Goal: Information Seeking & Learning: Check status

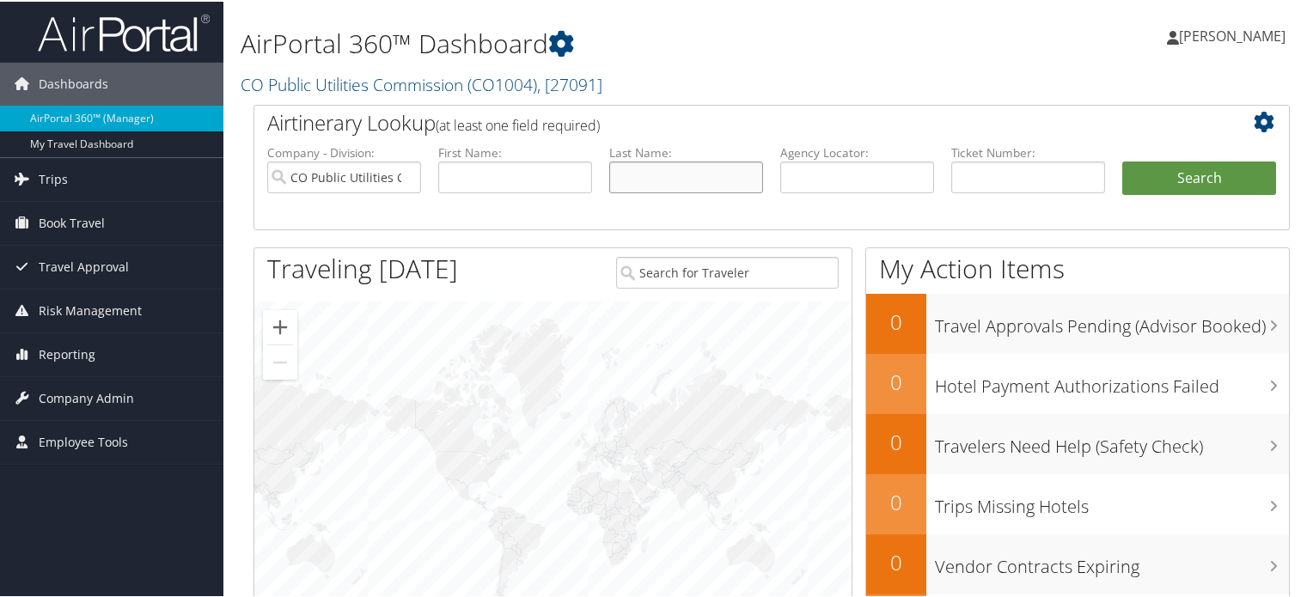
click at [664, 168] on input "text" at bounding box center [686, 176] width 154 height 32
type input "nesvold"
click at [1123, 160] on button "Search" at bounding box center [1200, 177] width 154 height 34
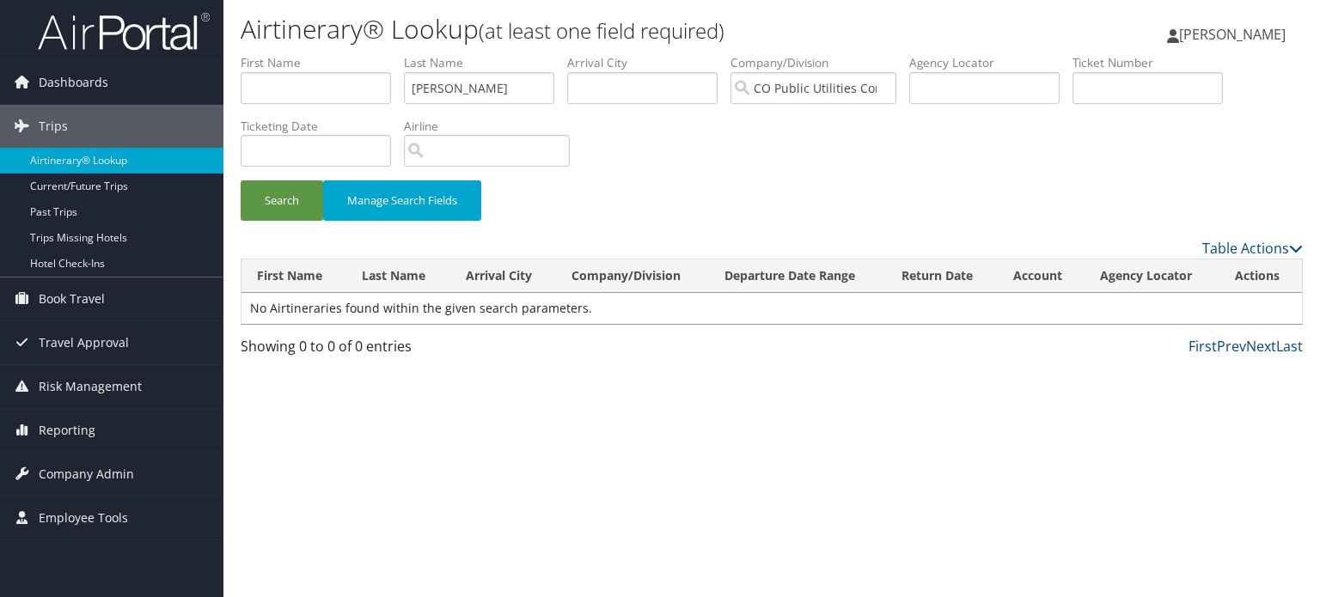
click at [1225, 23] on link "[PERSON_NAME]" at bounding box center [1235, 35] width 136 height 52
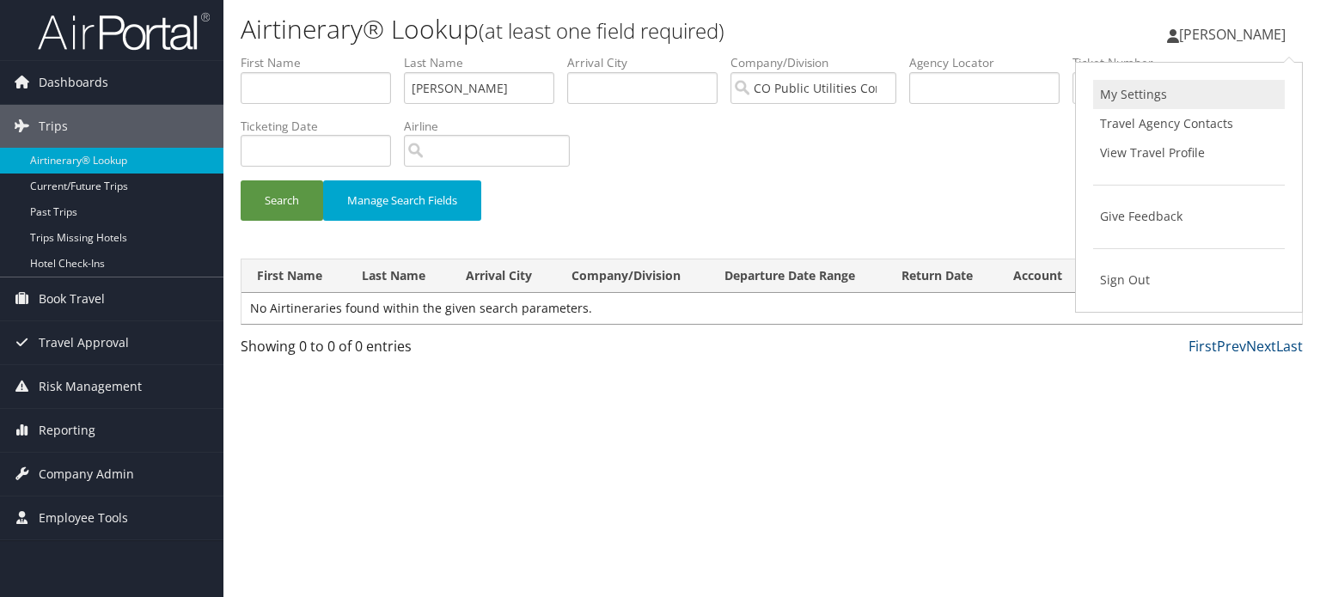
click at [1149, 100] on link "My Settings" at bounding box center [1189, 94] width 192 height 29
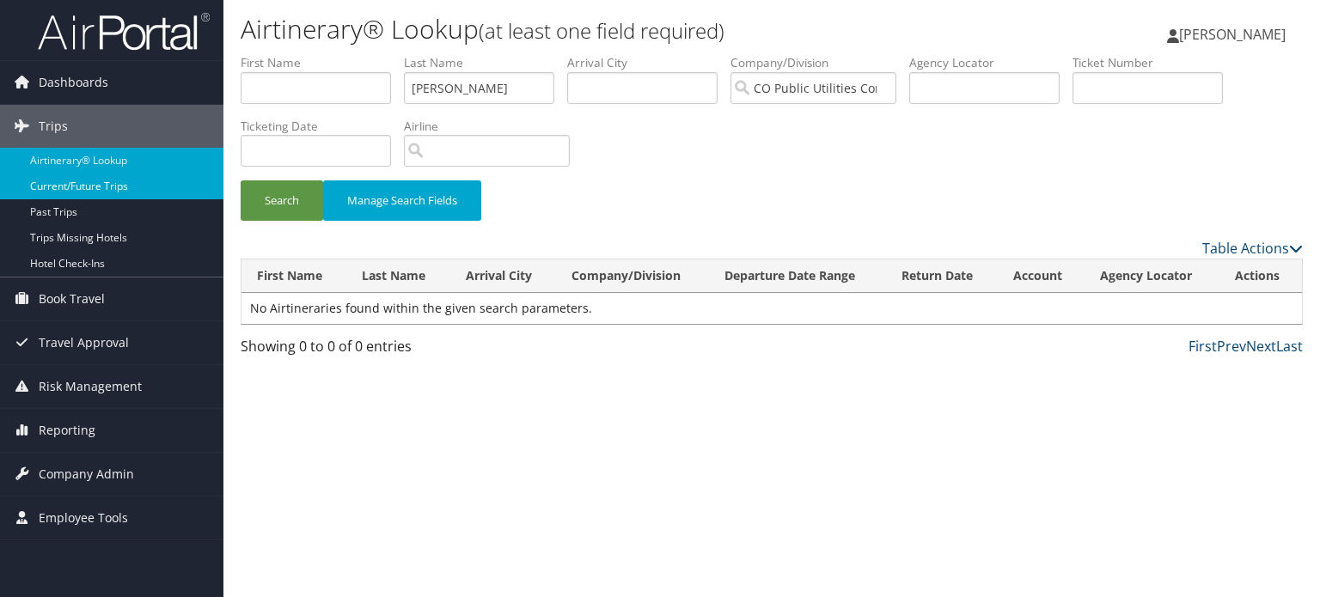
click at [85, 183] on link "Current/Future Trips" at bounding box center [111, 187] width 223 height 26
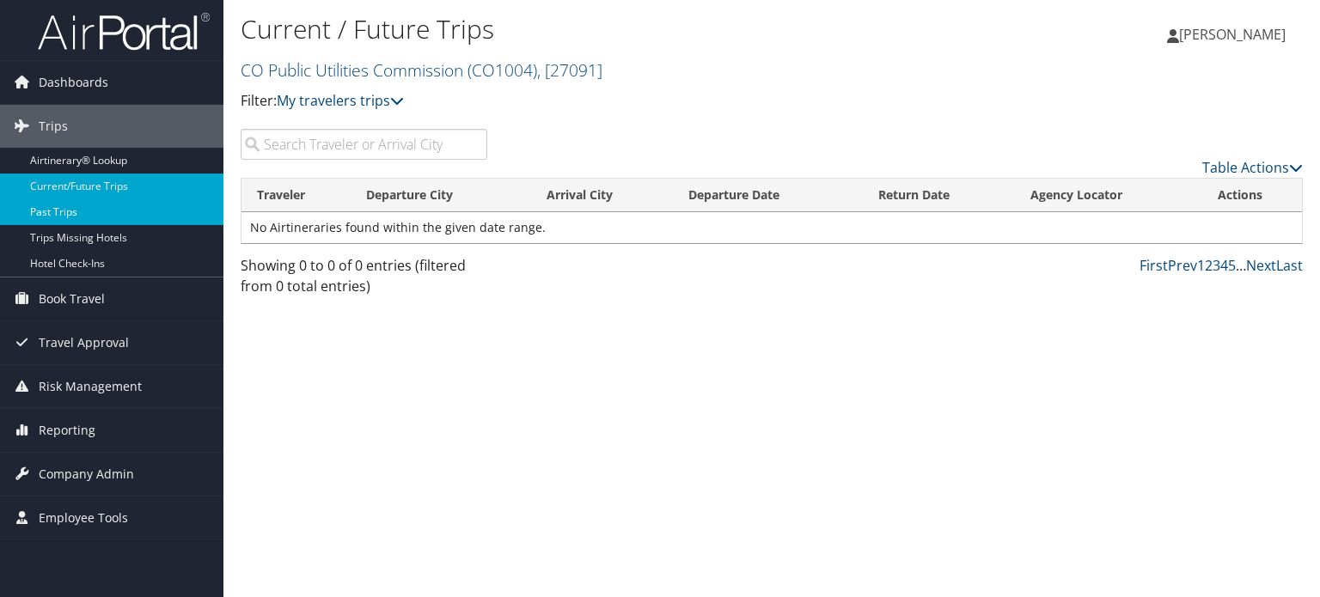
click at [64, 213] on link "Past Trips" at bounding box center [111, 212] width 223 height 26
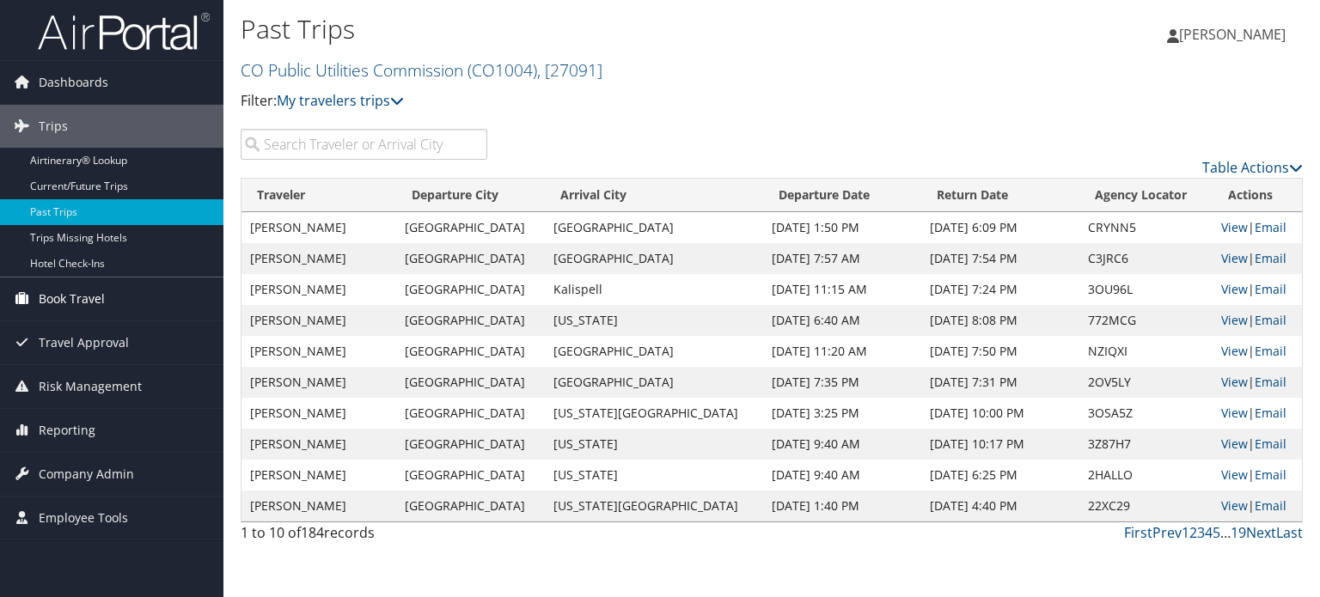
click at [65, 296] on span "Book Travel" at bounding box center [72, 299] width 66 height 43
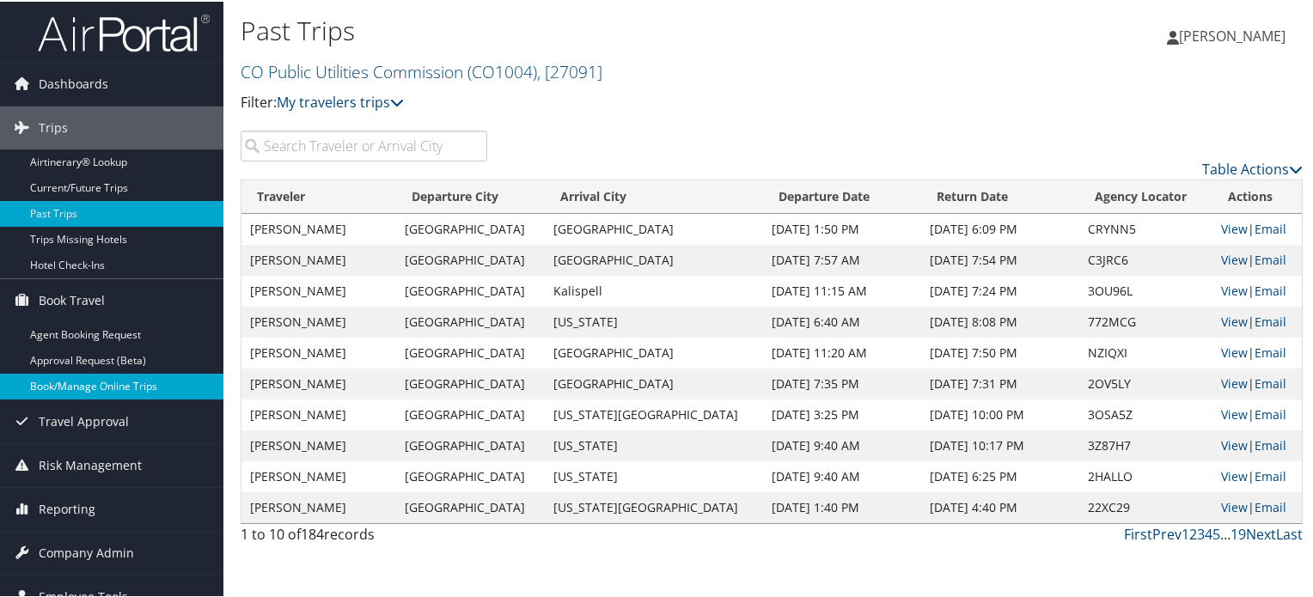
click at [58, 388] on link "Book/Manage Online Trips" at bounding box center [111, 385] width 223 height 26
click at [1221, 226] on link "View" at bounding box center [1234, 227] width 27 height 16
click at [1221, 256] on link "View" at bounding box center [1234, 258] width 27 height 16
click at [1221, 294] on link "View" at bounding box center [1234, 289] width 27 height 16
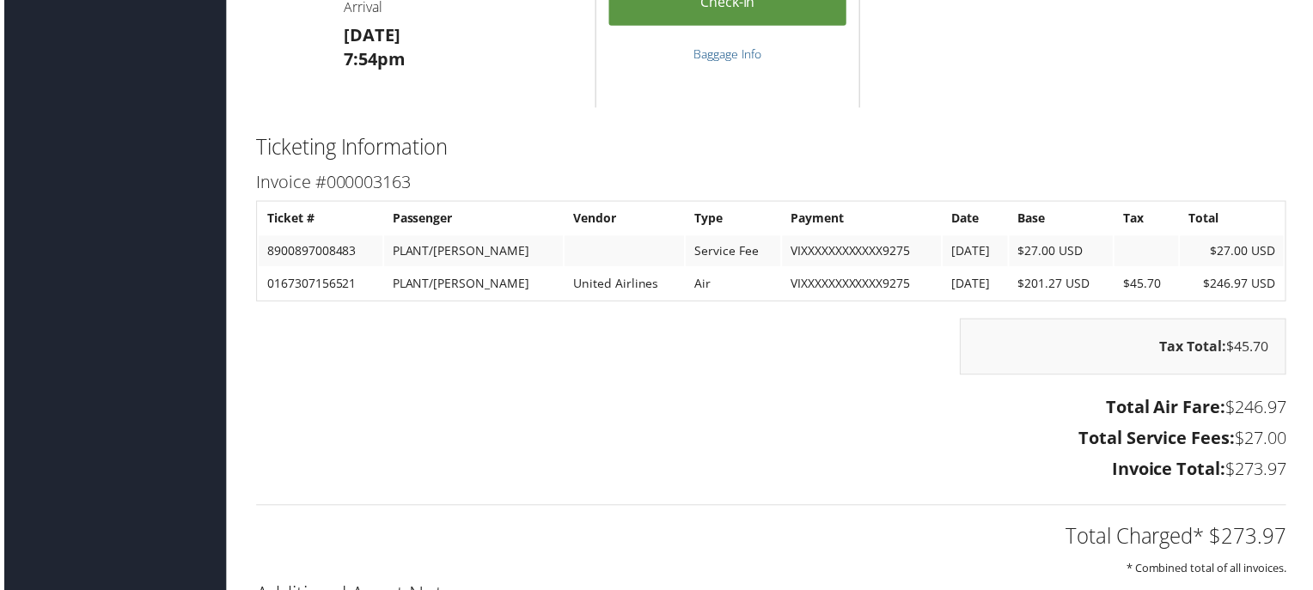
scroll to position [1375, 0]
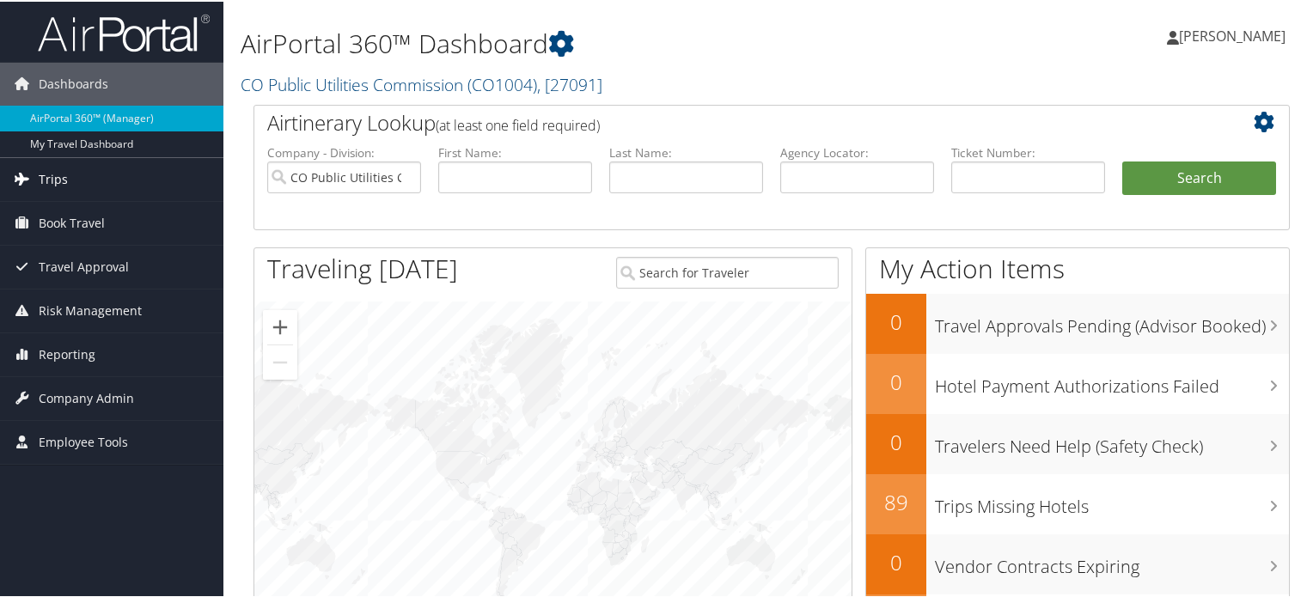
click at [50, 176] on span "Trips" at bounding box center [53, 177] width 29 height 43
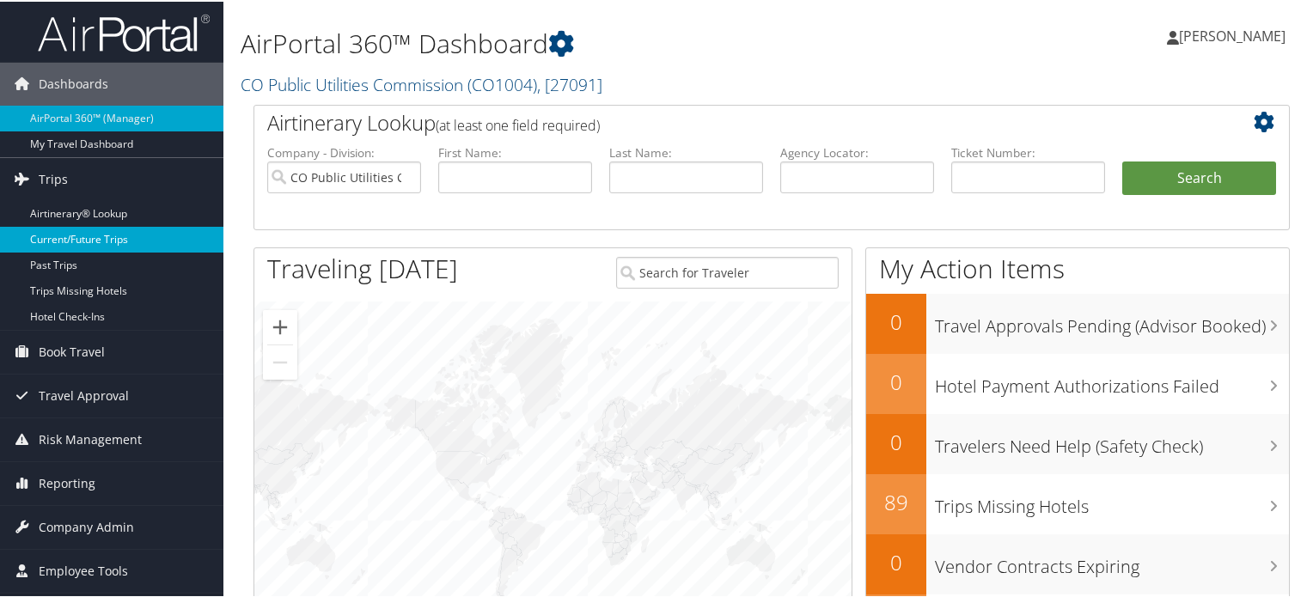
click at [69, 241] on link "Current/Future Trips" at bounding box center [111, 238] width 223 height 26
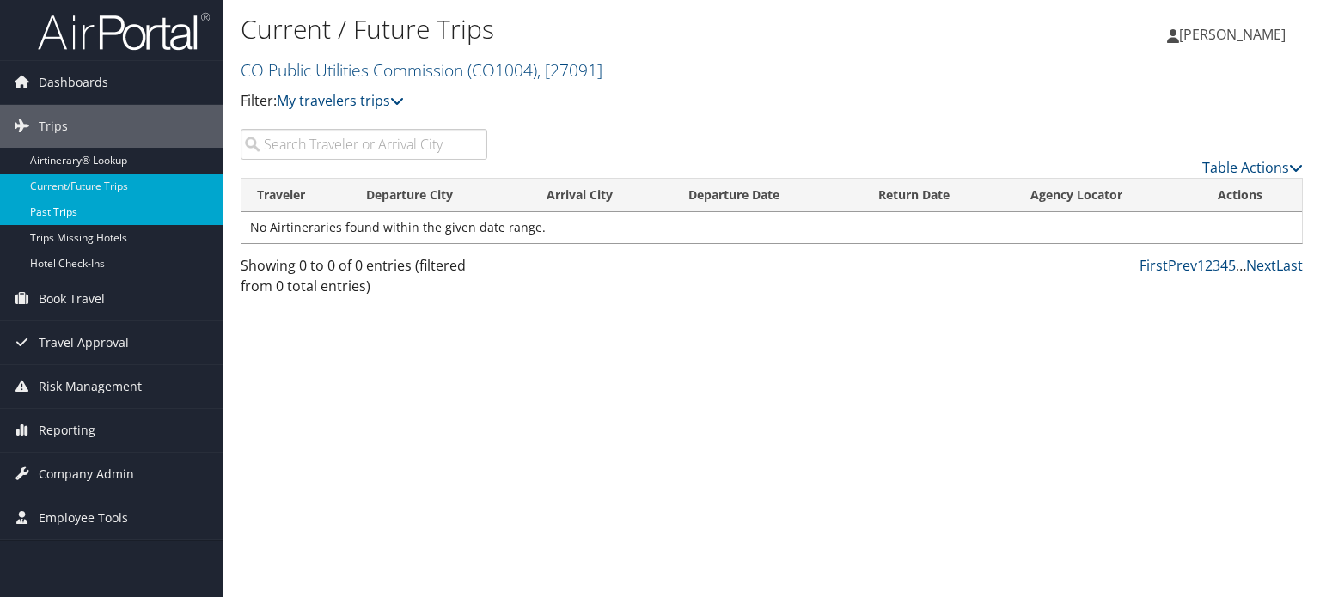
click at [62, 215] on link "Past Trips" at bounding box center [111, 212] width 223 height 26
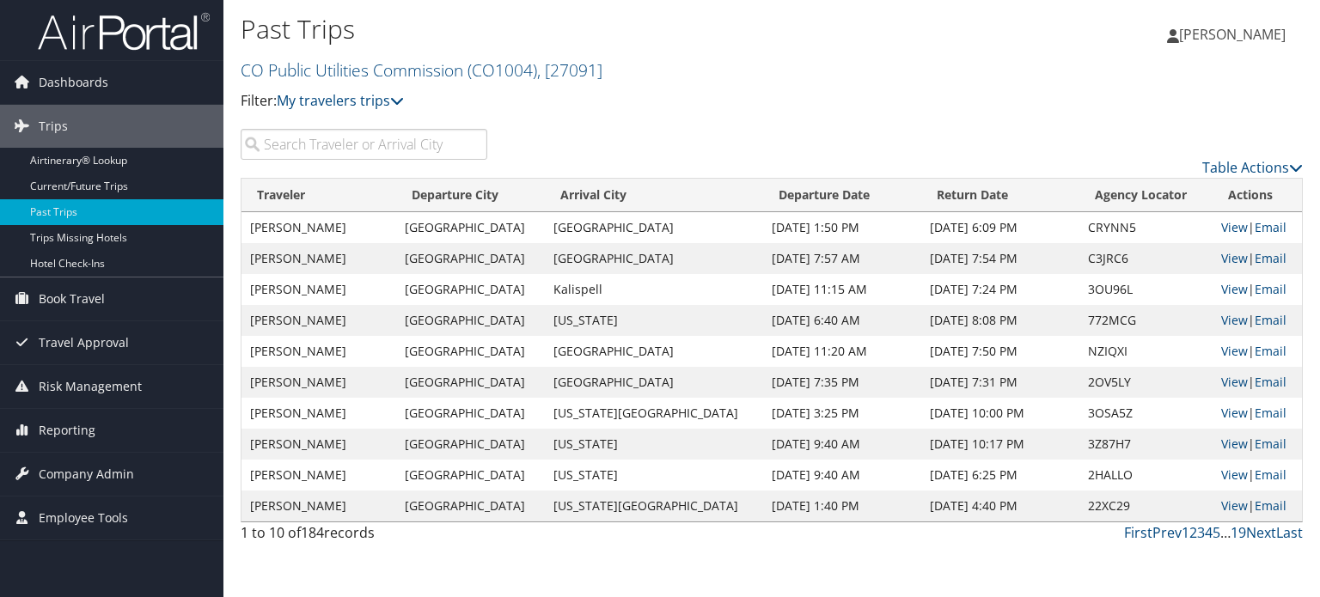
click at [1217, 28] on span "[PERSON_NAME]" at bounding box center [1232, 34] width 107 height 19
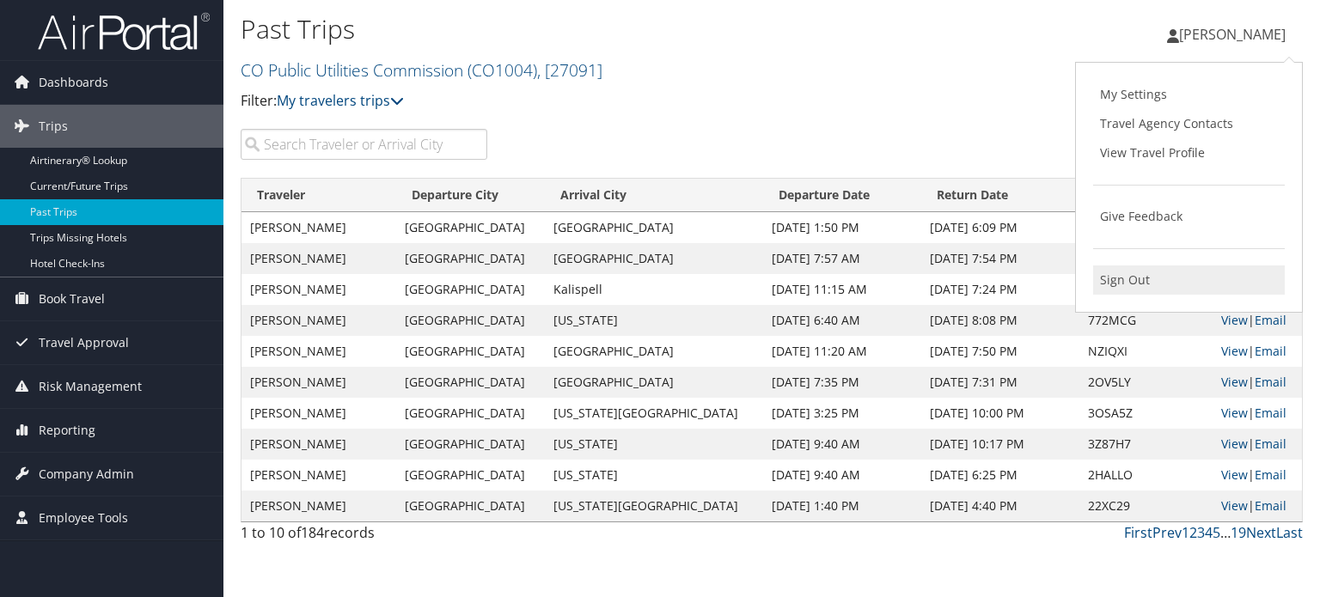
click at [1125, 284] on link "Sign Out" at bounding box center [1189, 280] width 192 height 29
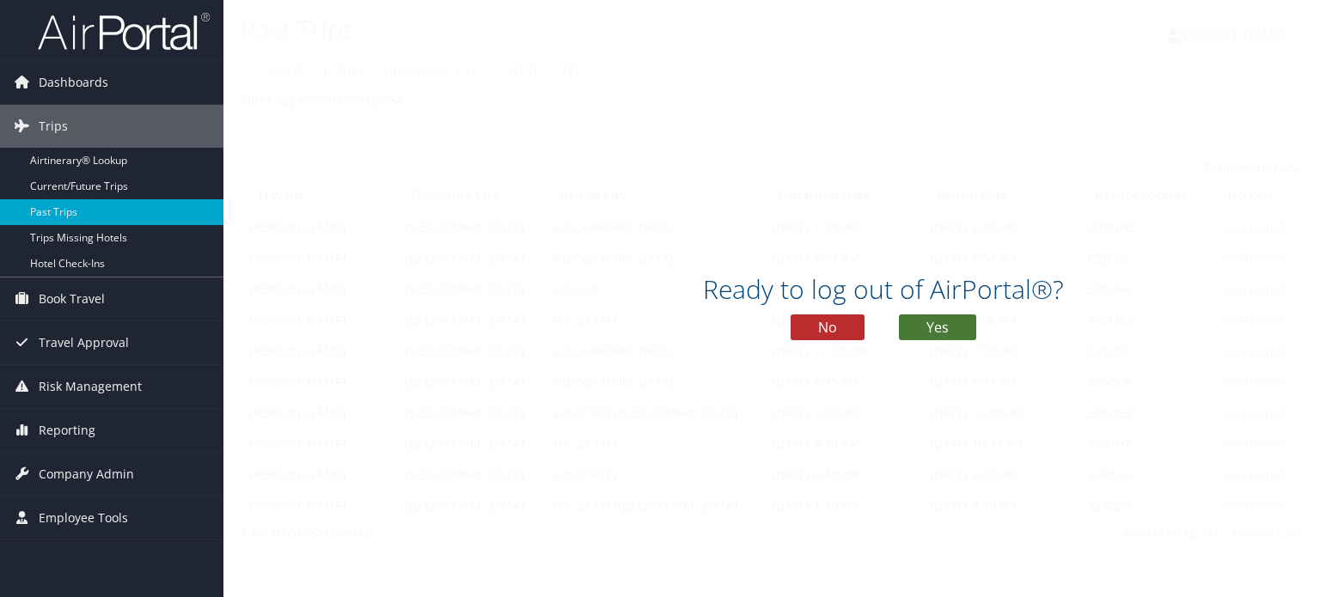
click at [938, 333] on button "Yes" at bounding box center [937, 328] width 77 height 26
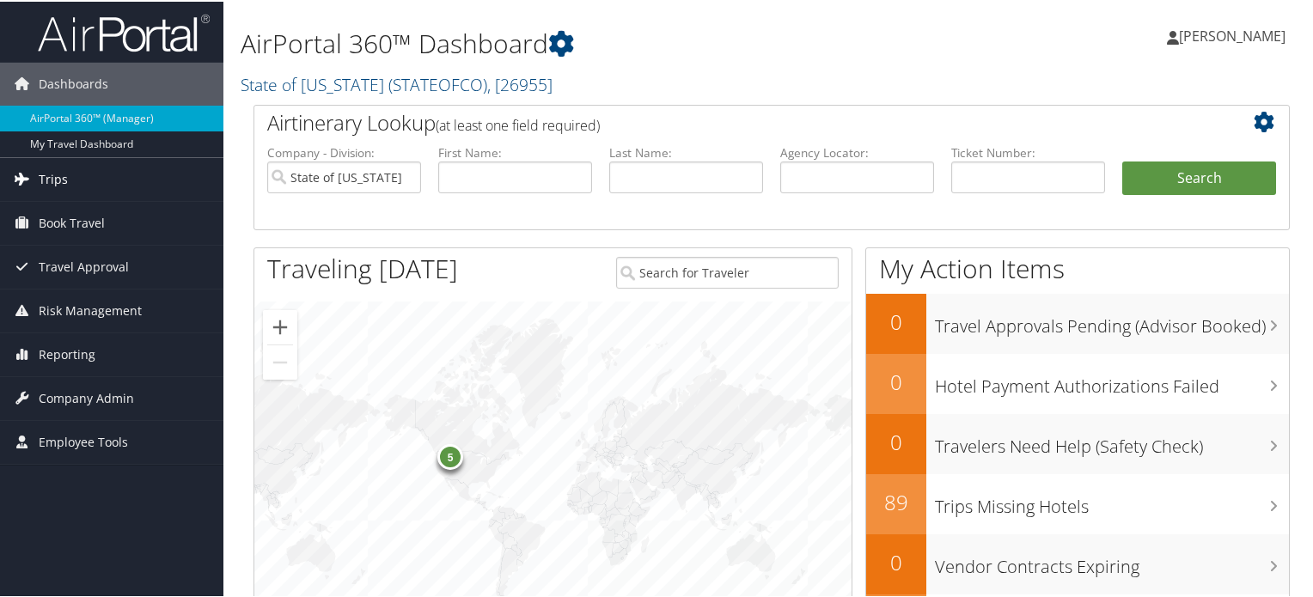
click at [58, 180] on span "Trips" at bounding box center [53, 177] width 29 height 43
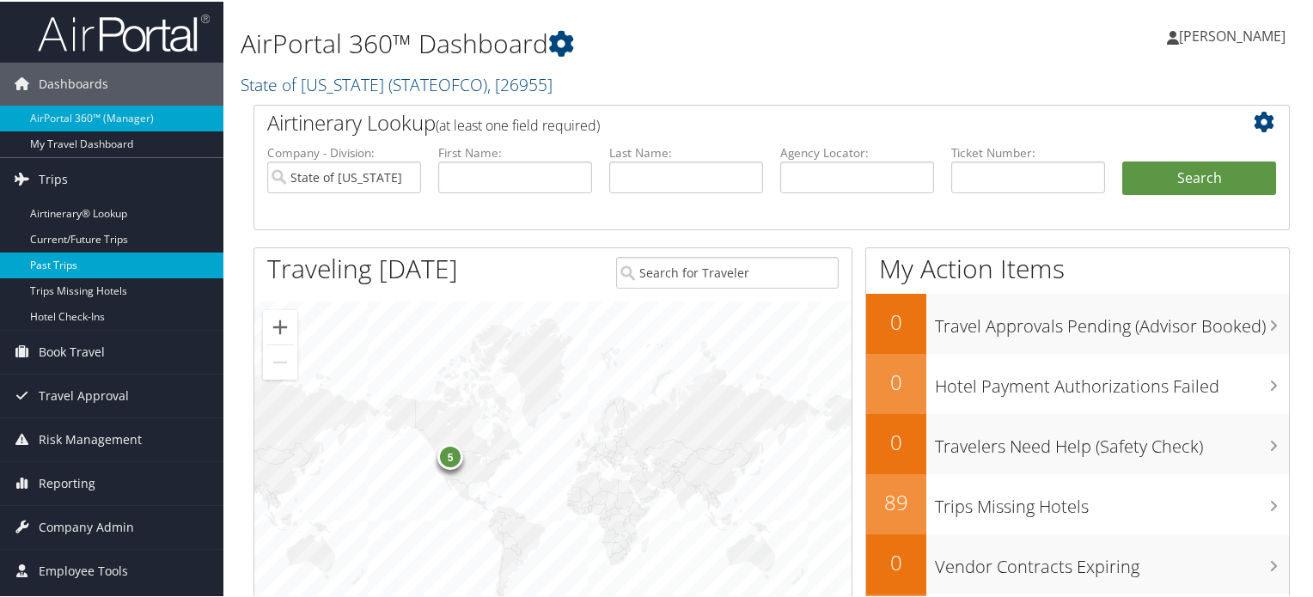
click at [67, 257] on link "Past Trips" at bounding box center [111, 264] width 223 height 26
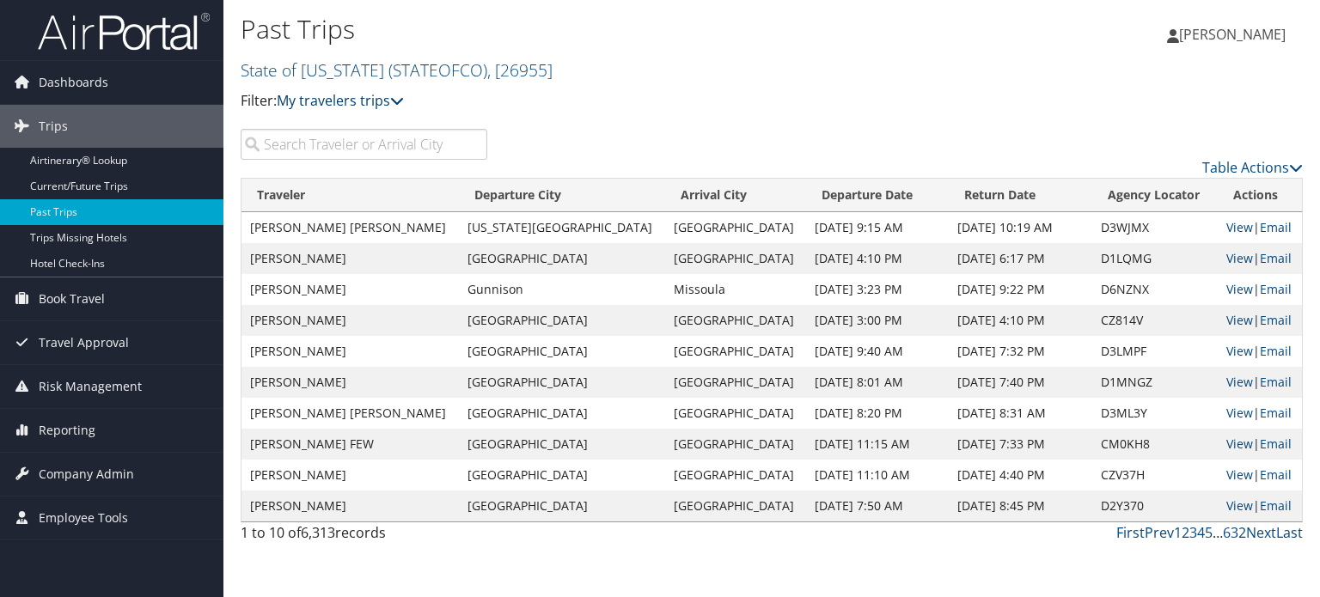
click at [346, 105] on link "My travelers trips" at bounding box center [340, 100] width 127 height 19
click at [344, 132] on link "My trips" at bounding box center [394, 127] width 226 height 29
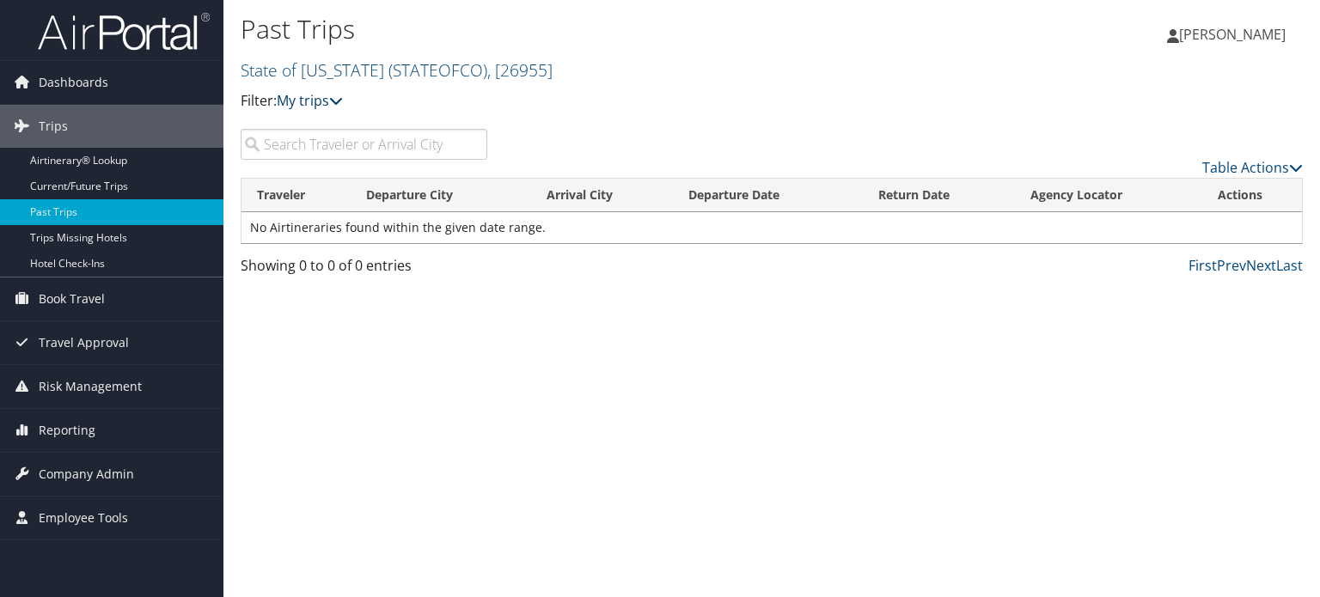
click at [313, 104] on link "My trips" at bounding box center [310, 100] width 66 height 19
click at [322, 130] on link "My travelers trips" at bounding box center [394, 127] width 226 height 29
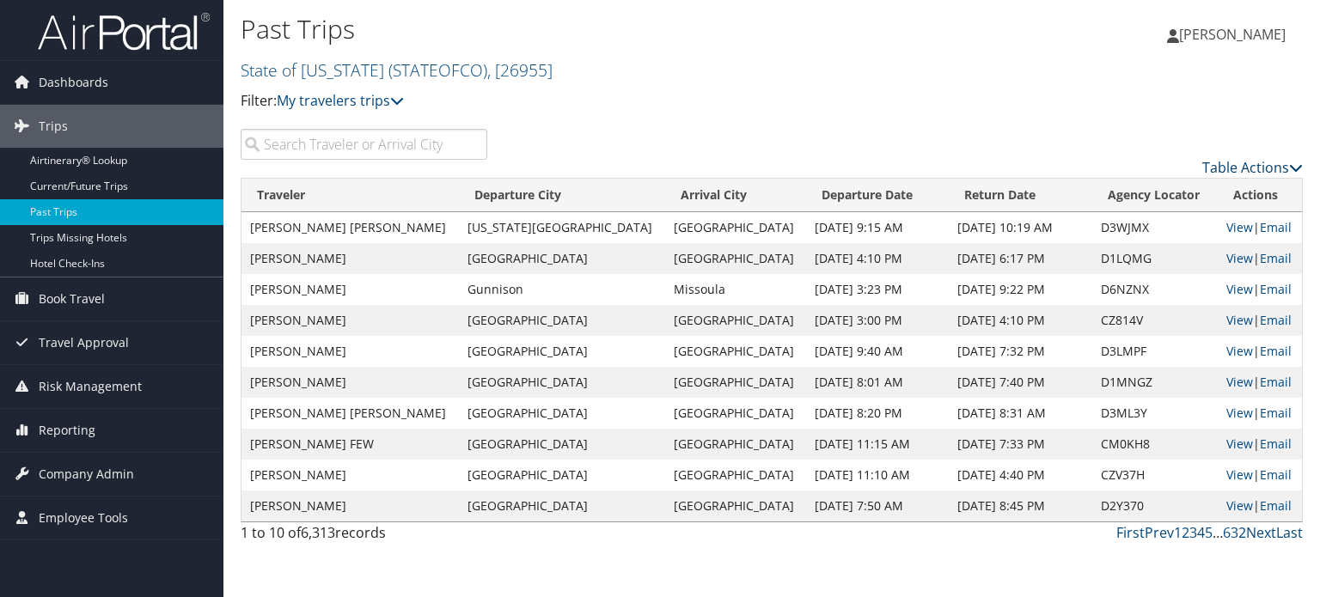
click at [1258, 162] on link "Table Actions" at bounding box center [1252, 167] width 101 height 19
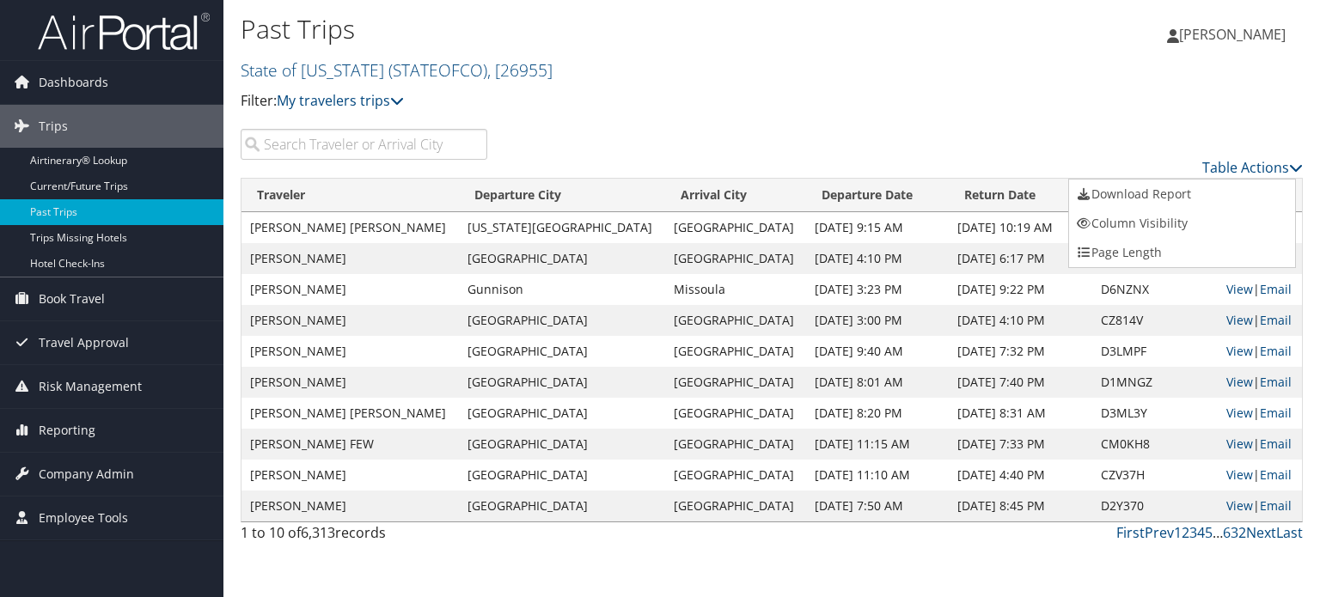
click at [1258, 163] on div at bounding box center [660, 298] width 1320 height 597
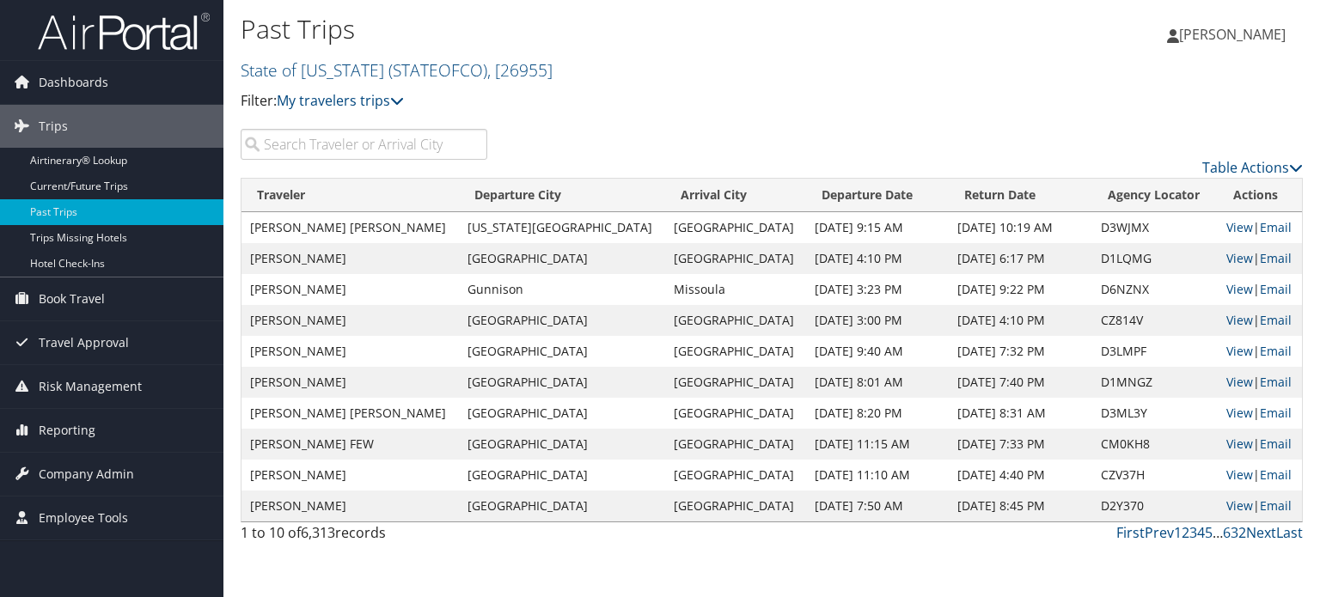
click at [330, 147] on input "search" at bounding box center [364, 144] width 247 height 31
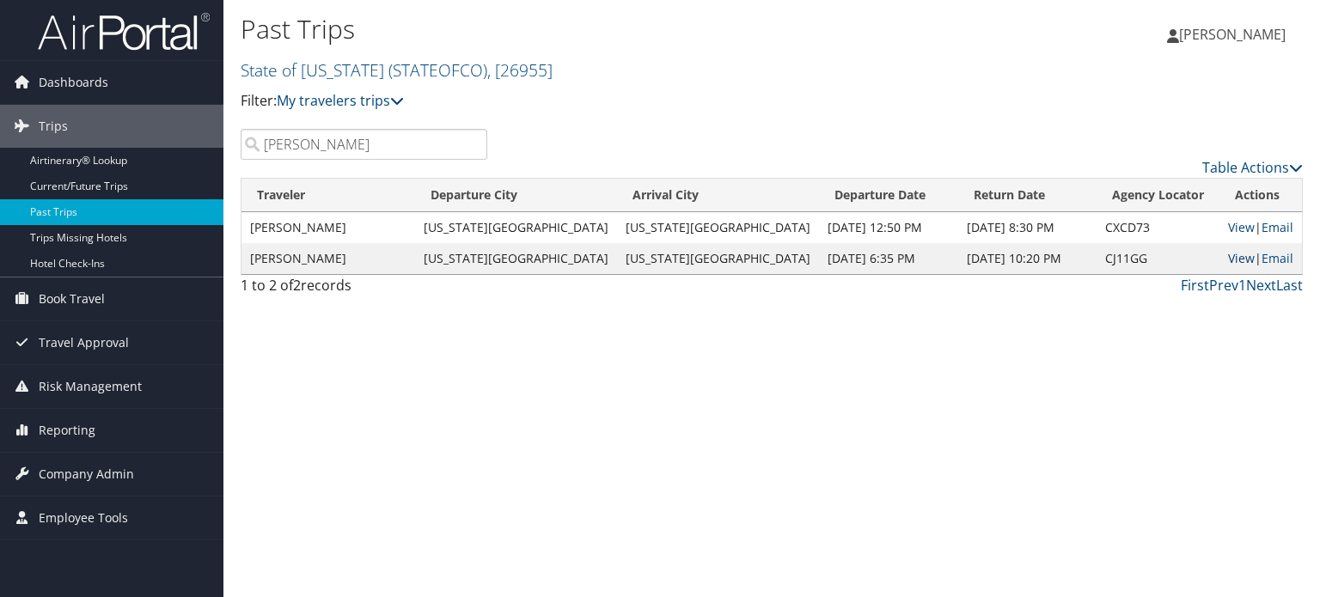
type input "nesvold"
click at [1228, 263] on link "View" at bounding box center [1241, 258] width 27 height 16
click at [1228, 229] on link "View" at bounding box center [1241, 227] width 27 height 16
drag, startPoint x: 397, startPoint y: 148, endPoint x: 71, endPoint y: 150, distance: 325.8
click at [71, 150] on div "Dashboards AirPortal 360™ (Manager) My Travel Dashboard Trips Airtinerary® Look…" at bounding box center [660, 298] width 1320 height 597
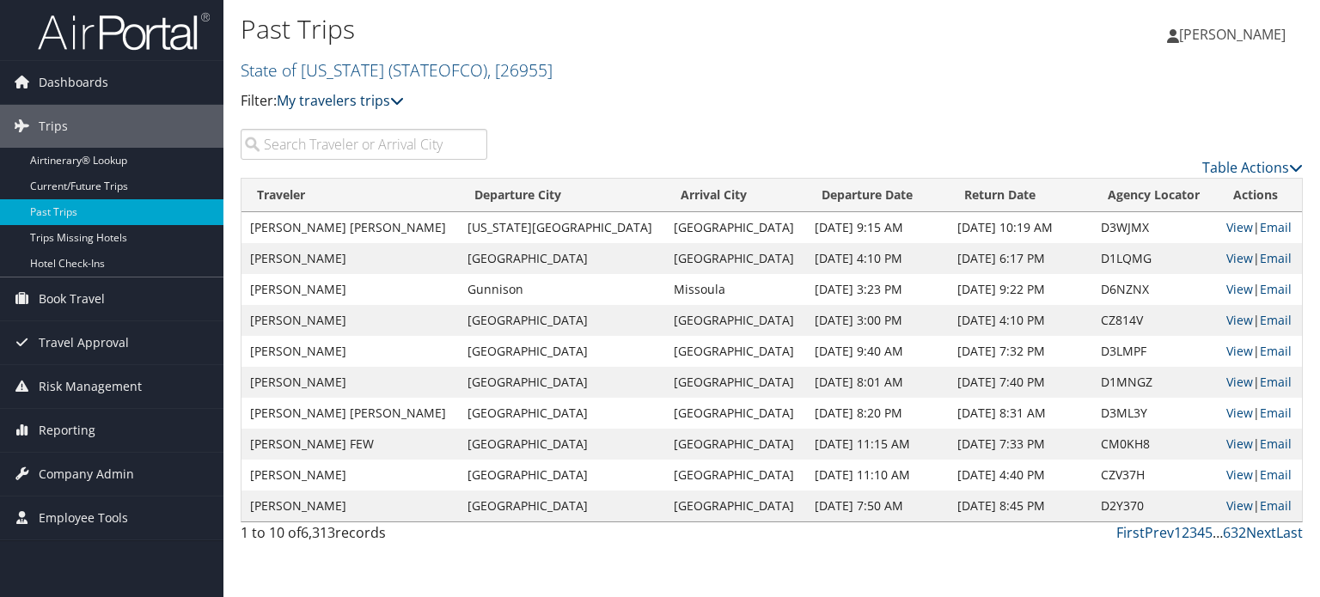
click at [353, 107] on link "My travelers trips" at bounding box center [340, 100] width 127 height 19
click at [364, 101] on link "My travelers trips" at bounding box center [340, 100] width 127 height 19
click at [453, 65] on span "( STATEOFCO )" at bounding box center [437, 69] width 99 height 23
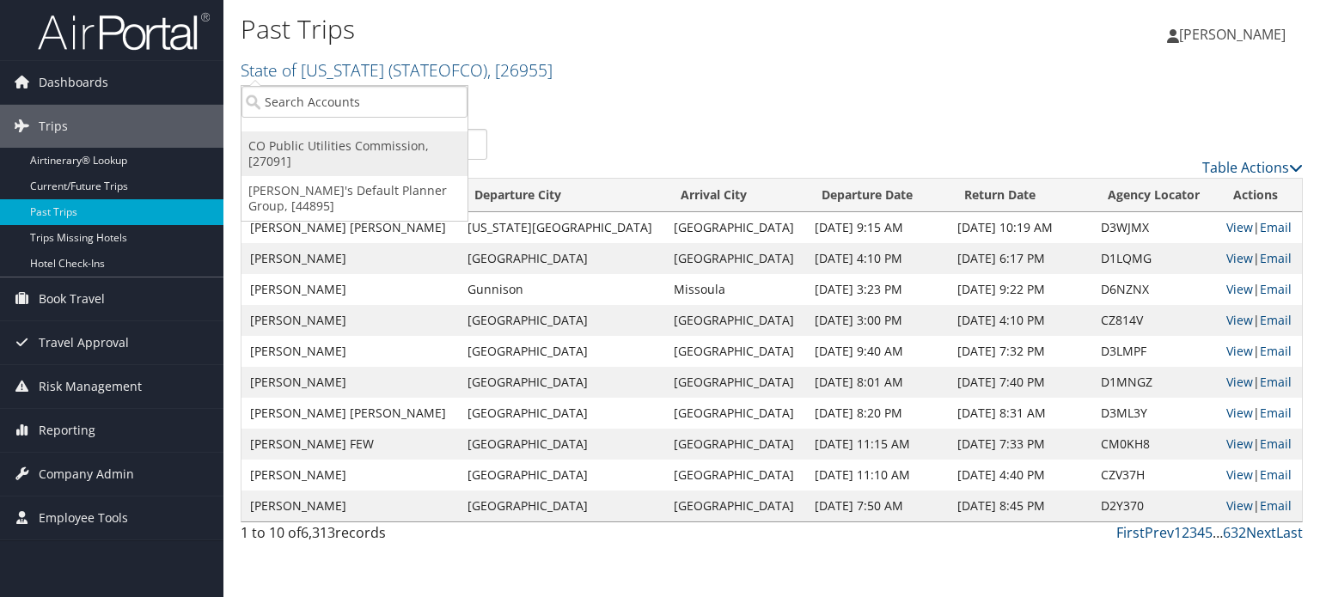
click at [380, 146] on link "CO Public Utilities Commission, [27091]" at bounding box center [355, 154] width 226 height 45
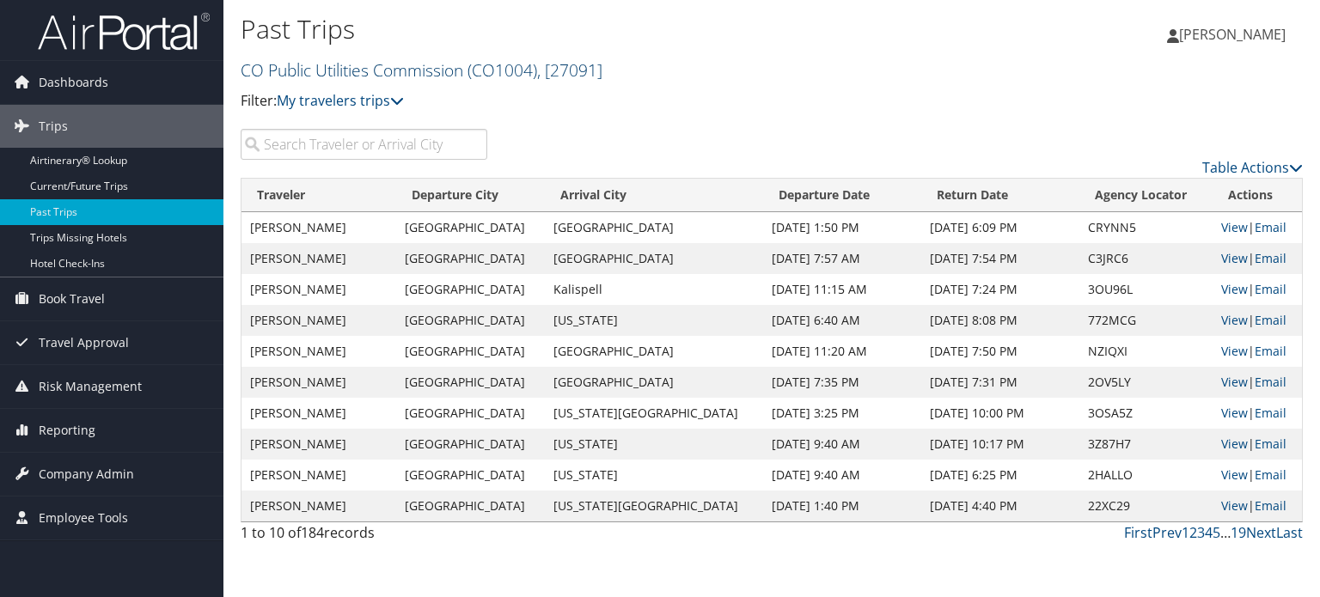
click at [431, 64] on link "CO Public Utilities Commission ( CO1004 ) , [ 27091 ]" at bounding box center [422, 69] width 362 height 23
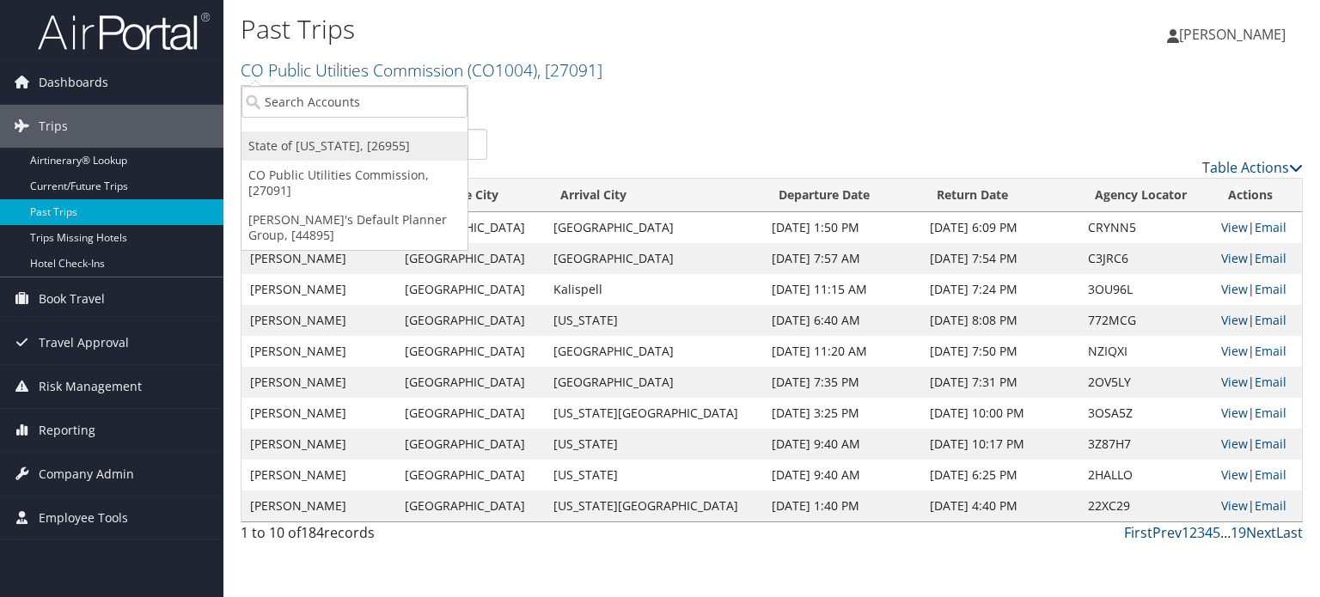
click at [378, 139] on link "State of [US_STATE], [26955]" at bounding box center [355, 146] width 226 height 29
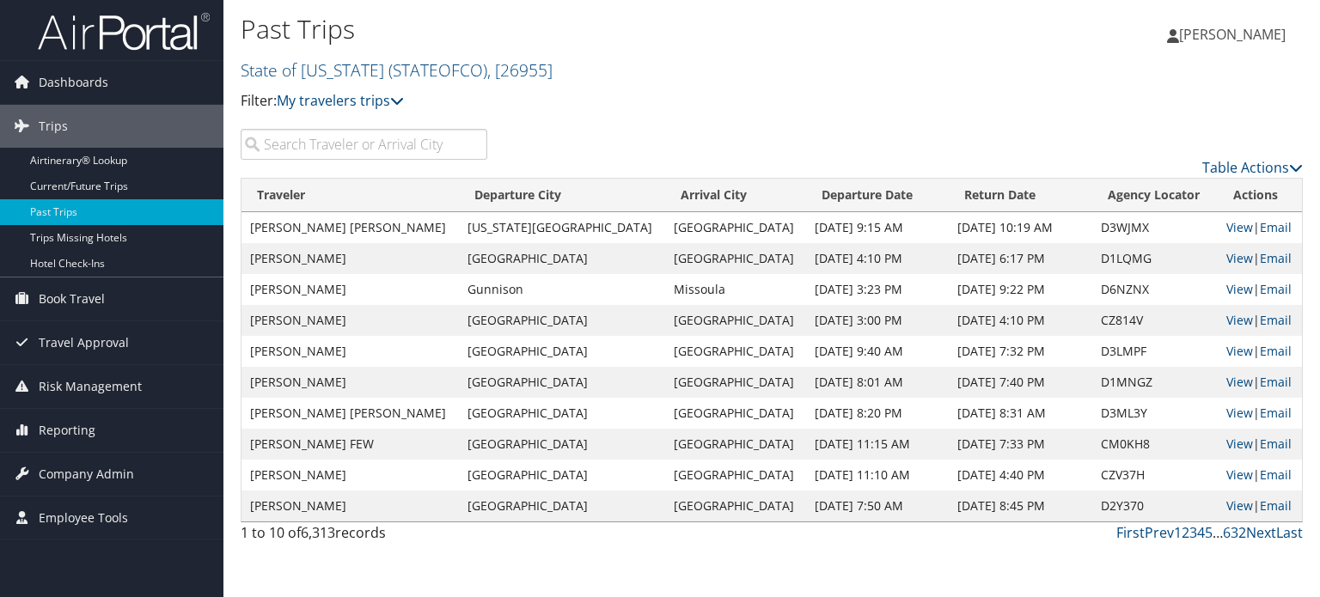
click at [382, 138] on input "search" at bounding box center [364, 144] width 247 height 31
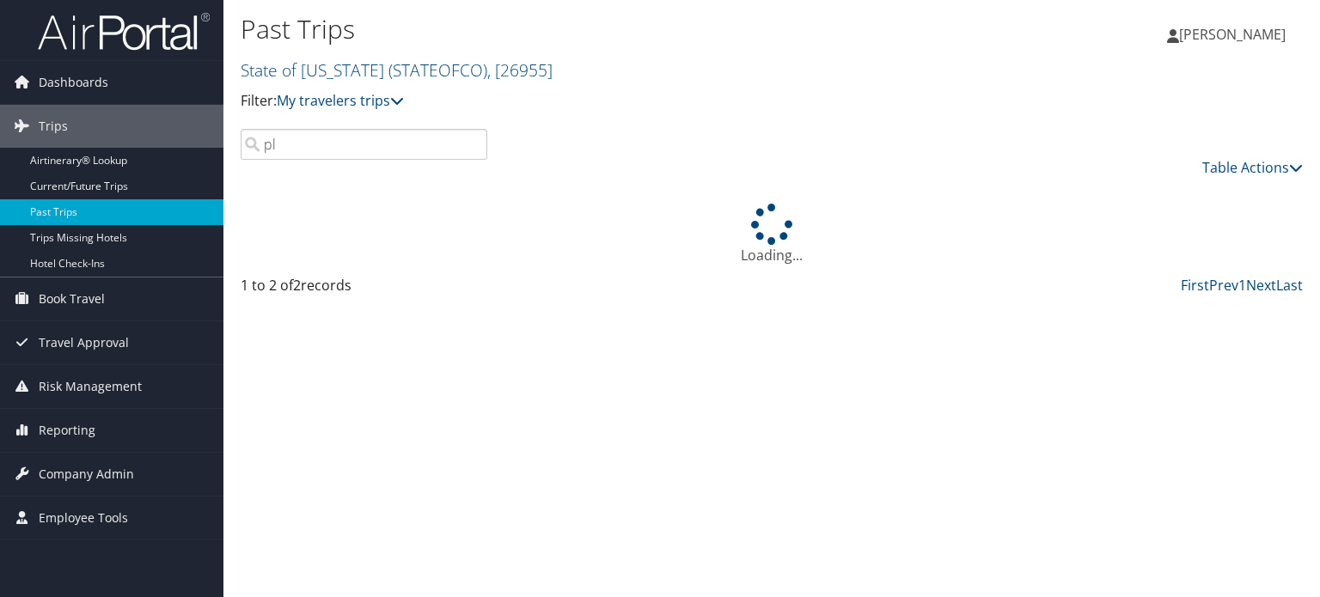
type input "p"
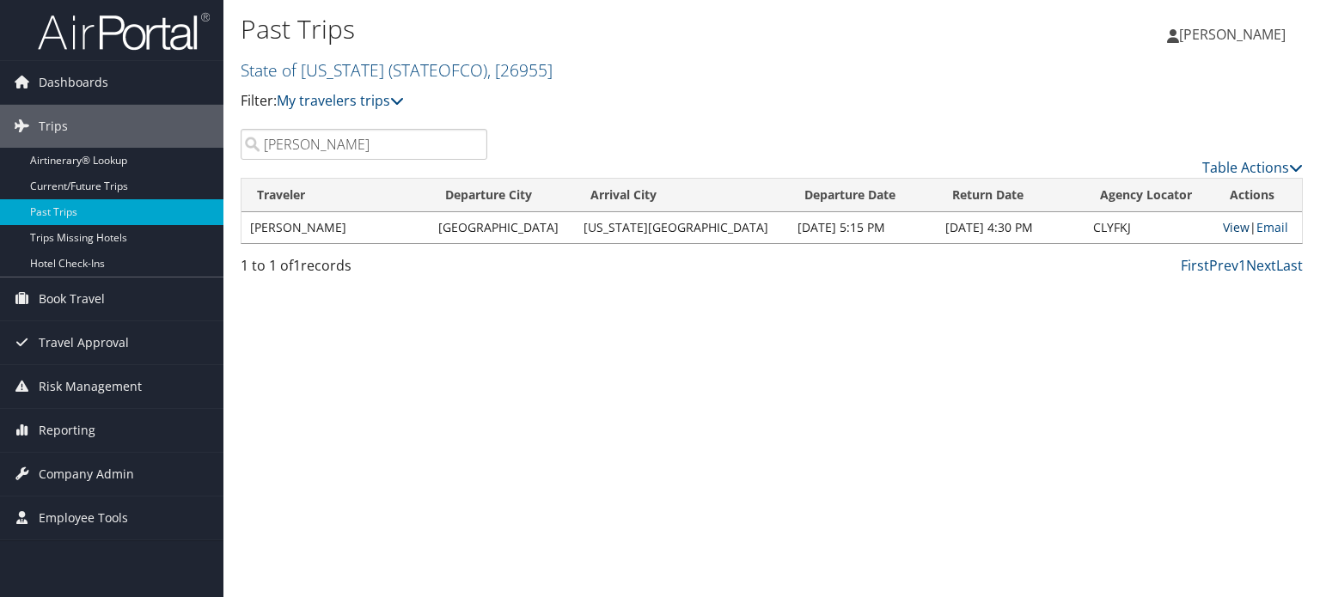
type input "hensley"
click at [1223, 226] on link "View" at bounding box center [1236, 227] width 27 height 16
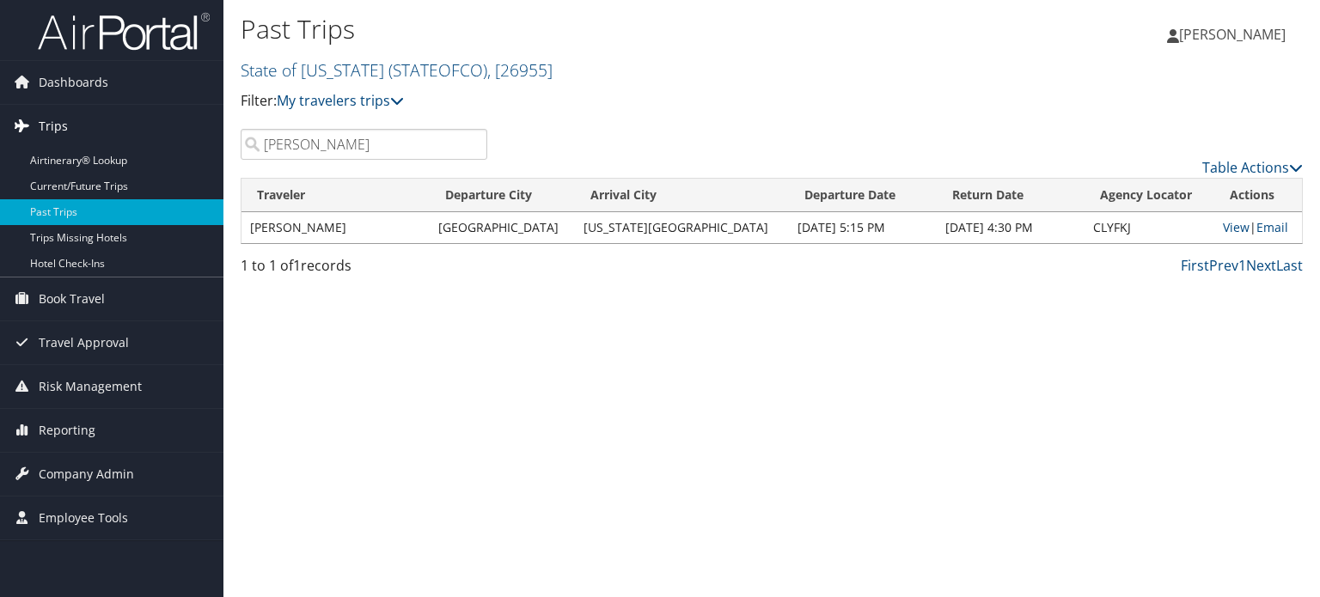
click at [10, 145] on div "Dashboards AirPortal 360™ (Manager) My Travel Dashboard Trips Airtinerary® Look…" at bounding box center [660, 298] width 1320 height 597
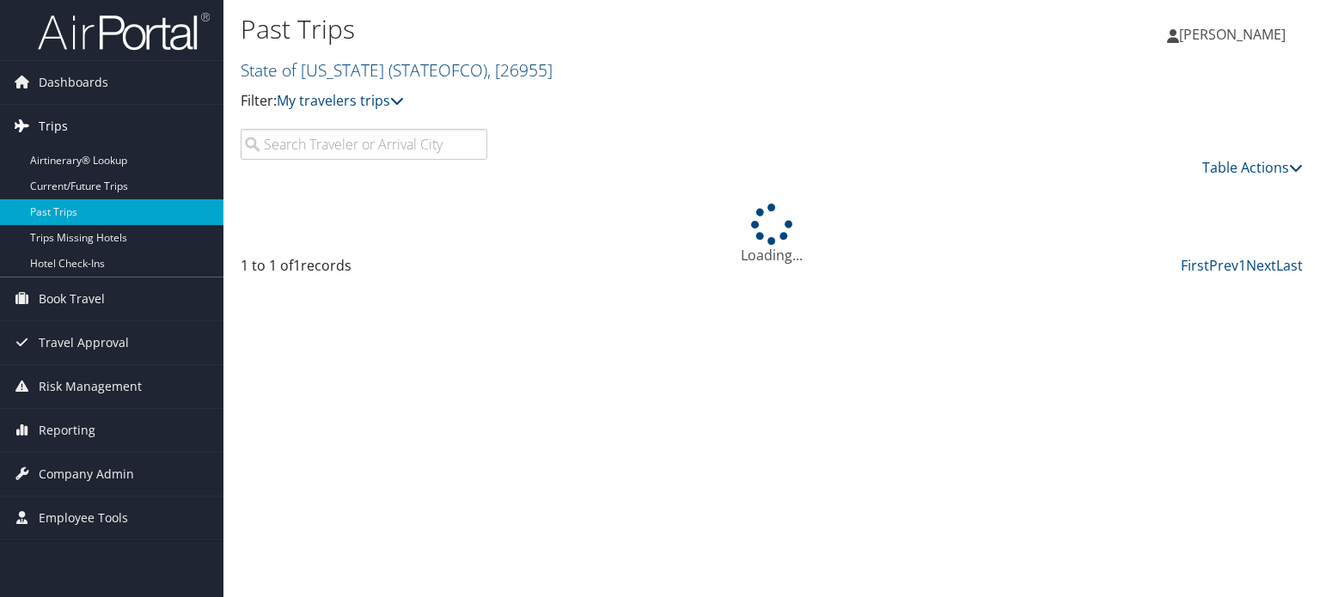
paste input "Pierce"
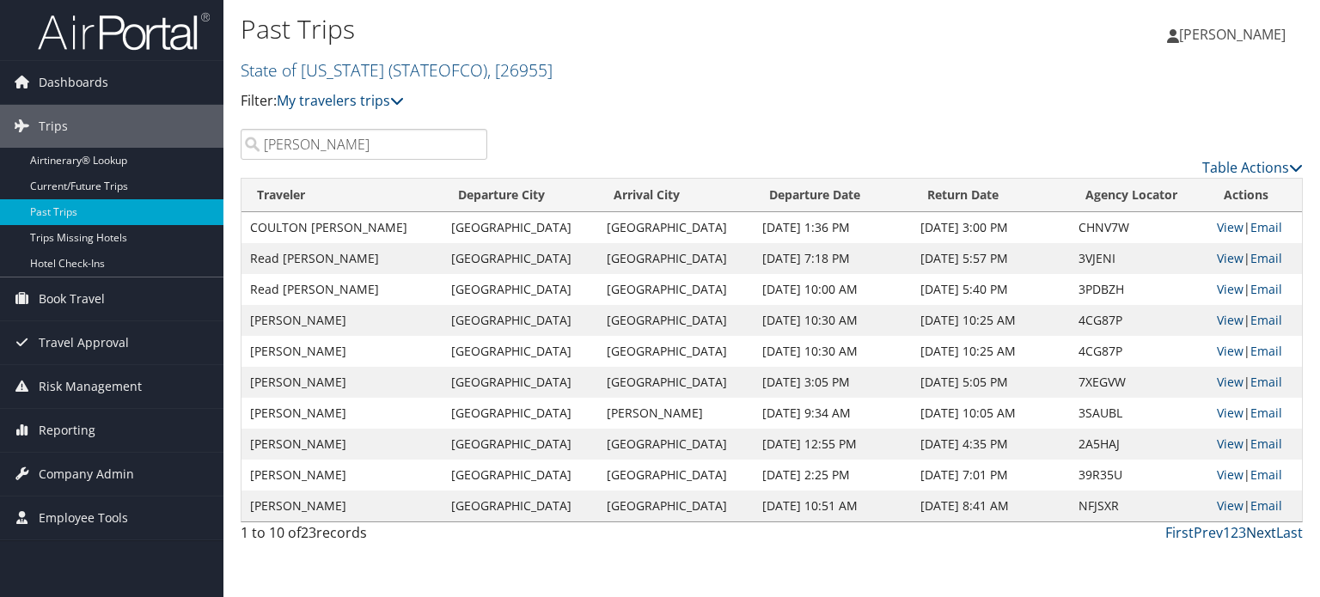
type input "Pierce"
click at [1269, 532] on link "Next" at bounding box center [1261, 532] width 30 height 19
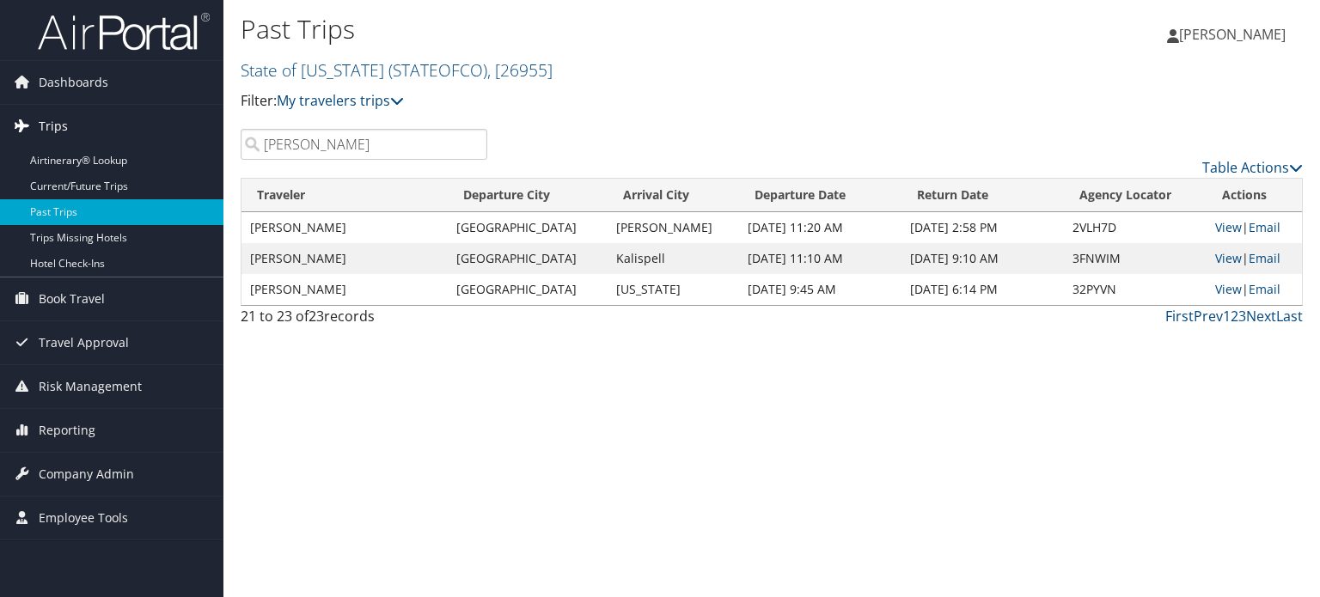
drag, startPoint x: 299, startPoint y: 144, endPoint x: 0, endPoint y: 133, distance: 299.3
click at [0, 133] on div "Dashboards AirPortal 360™ (Manager) My Travel Dashboard Trips Airtinerary® Look…" at bounding box center [660, 298] width 1320 height 597
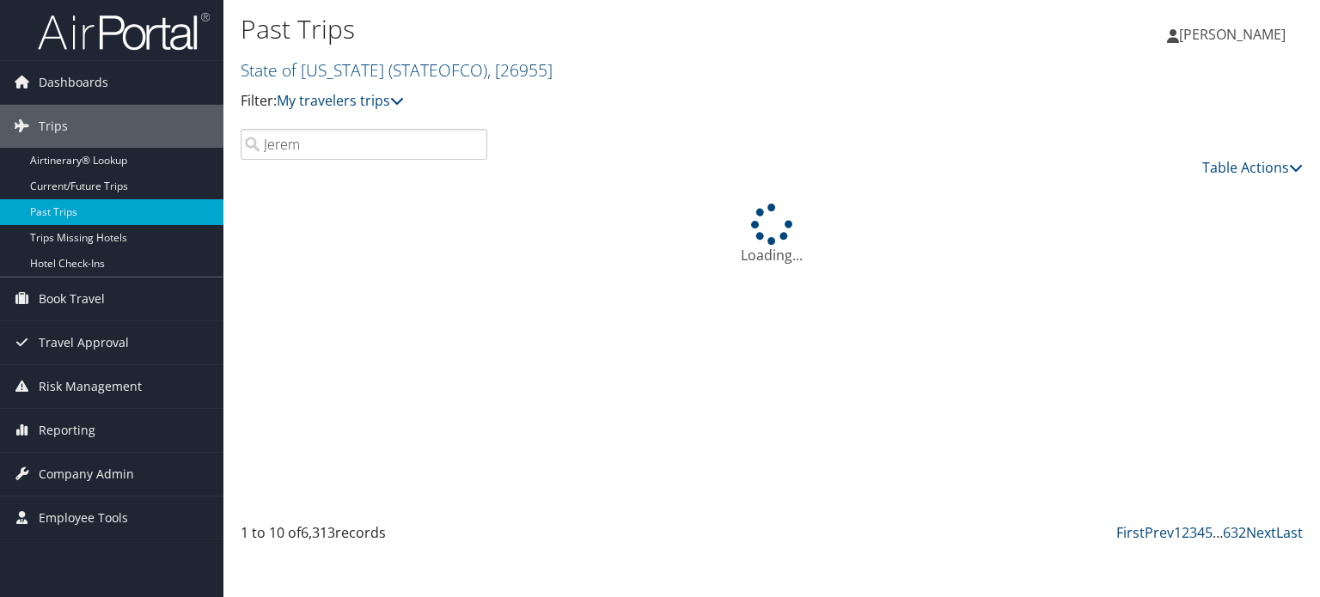
type input "Jeremy"
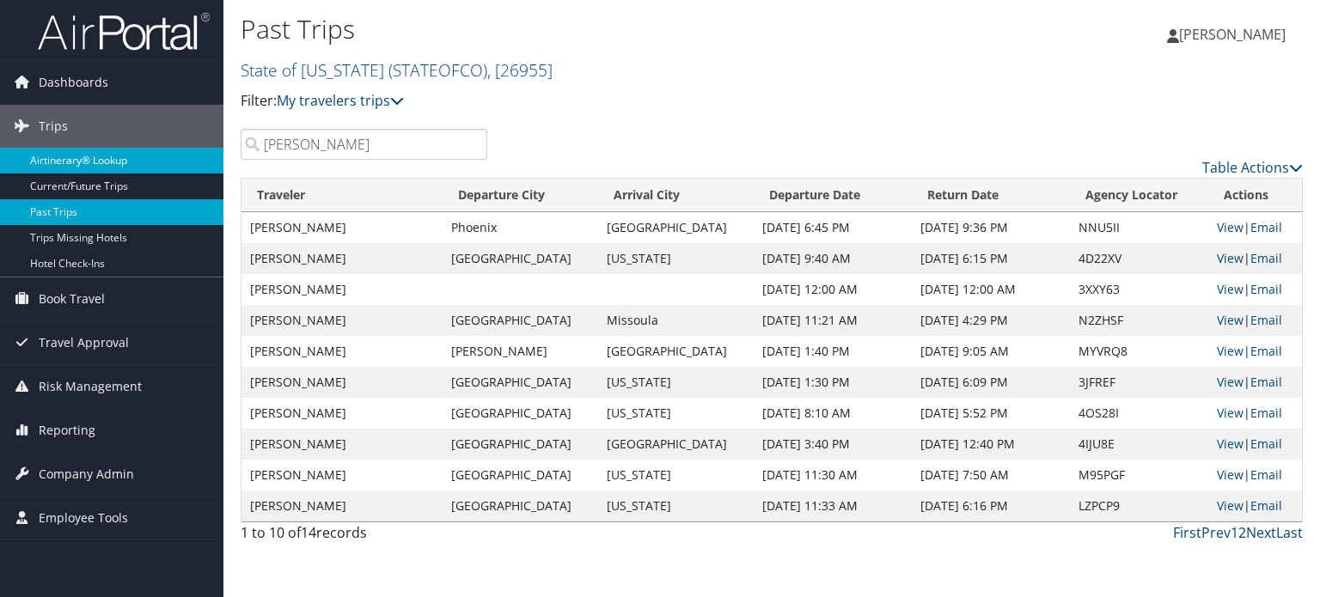
drag, startPoint x: 327, startPoint y: 139, endPoint x: 0, endPoint y: 162, distance: 328.2
click at [0, 162] on div "Dashboards AirPortal 360™ (Manager) My Travel Dashboard Trips Airtinerary® Look…" at bounding box center [660, 298] width 1320 height 597
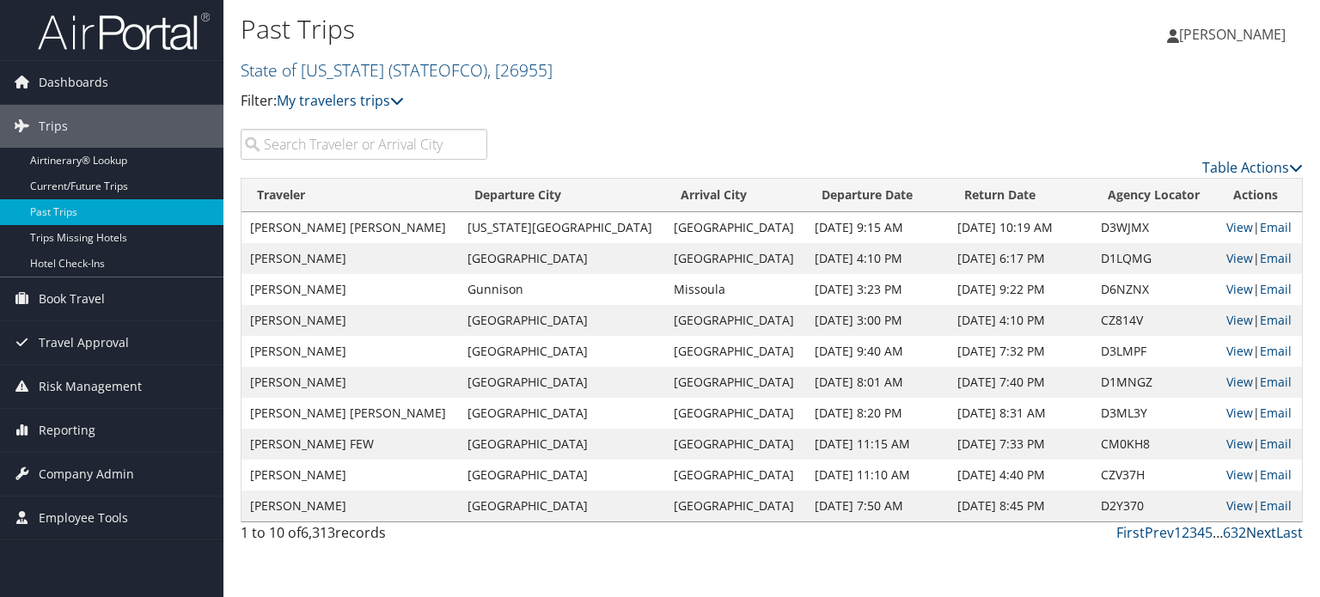
click at [1264, 535] on link "Next" at bounding box center [1261, 532] width 30 height 19
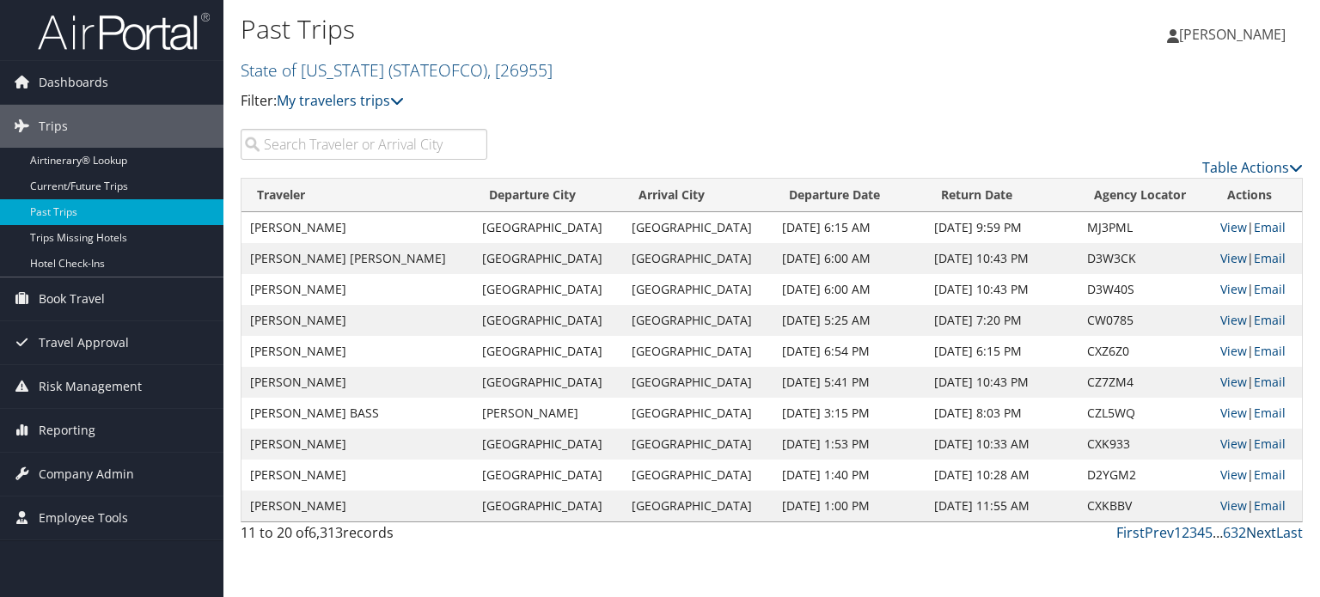
click at [1264, 535] on link "Next" at bounding box center [1261, 532] width 30 height 19
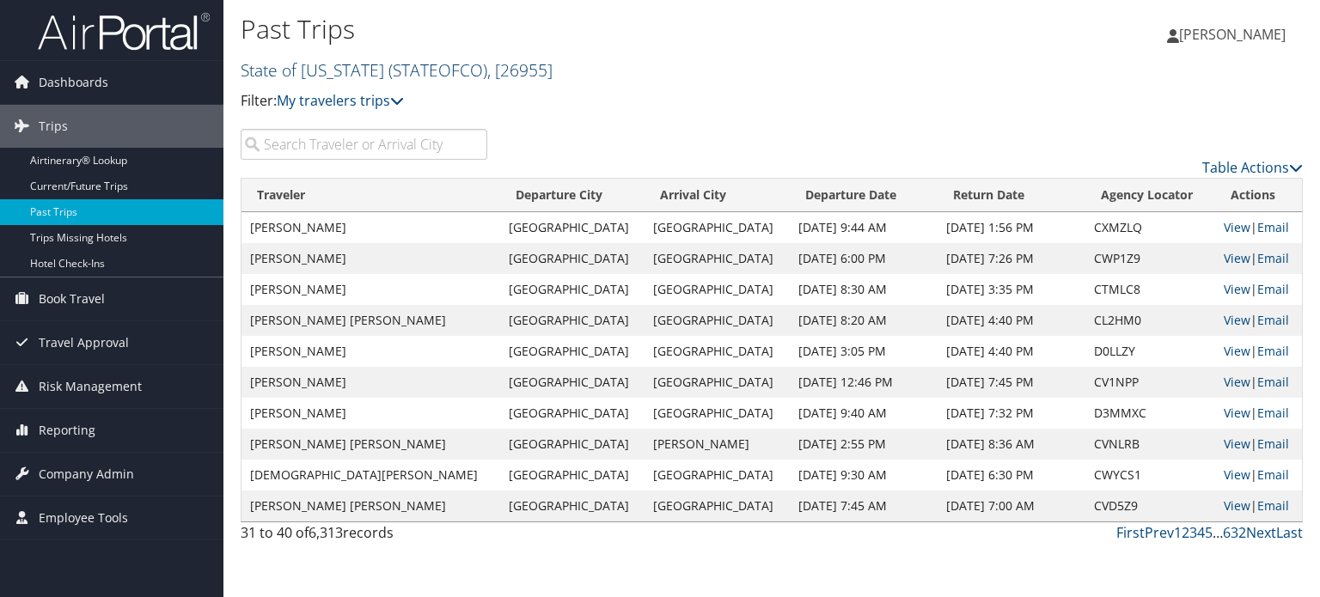
click at [396, 65] on span "( STATEOFCO )" at bounding box center [437, 69] width 99 height 23
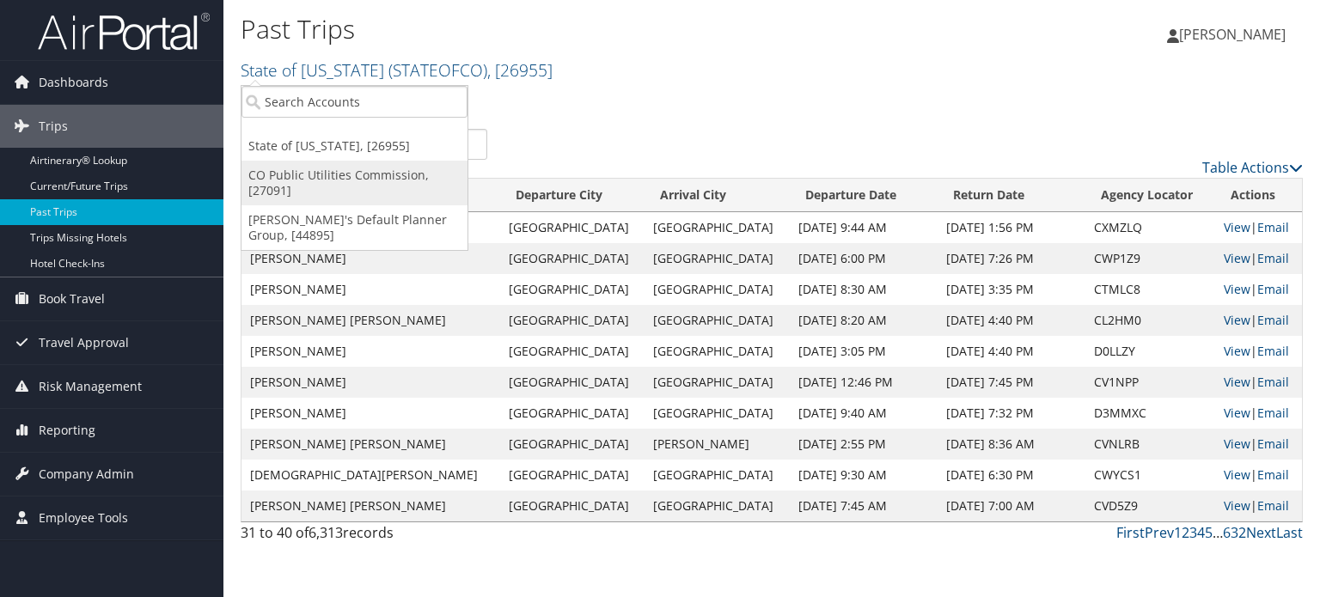
click at [349, 187] on link "CO Public Utilities Commission, [27091]" at bounding box center [355, 183] width 226 height 45
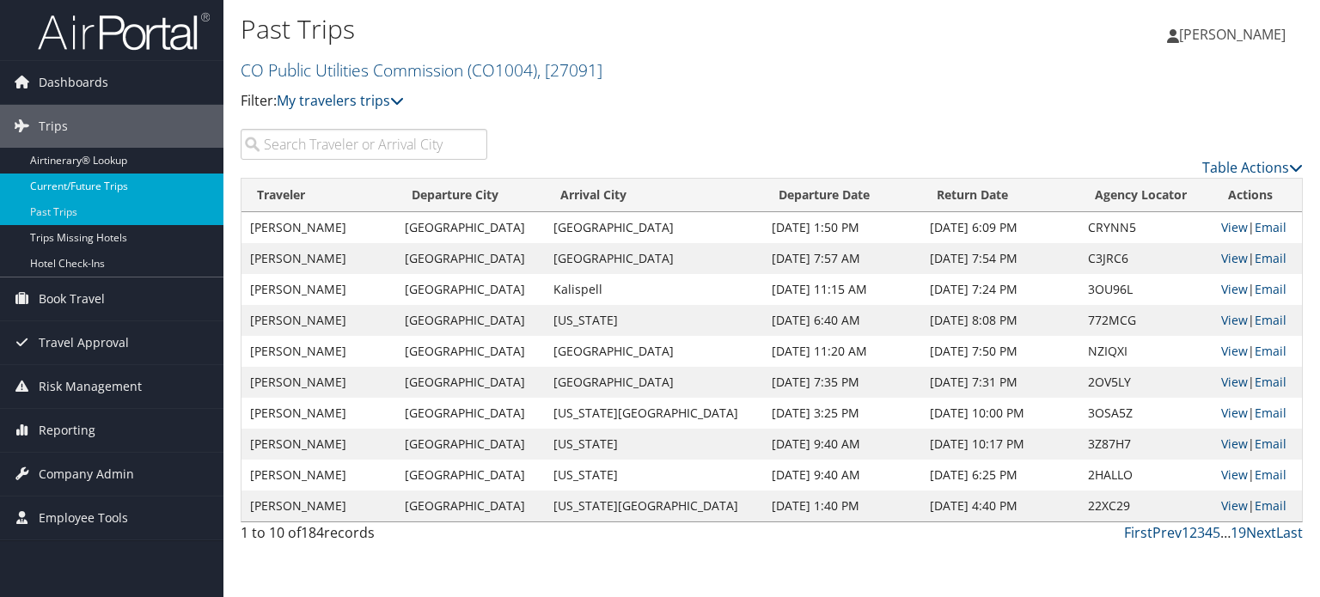
click at [113, 188] on link "Current/Future Trips" at bounding box center [111, 187] width 223 height 26
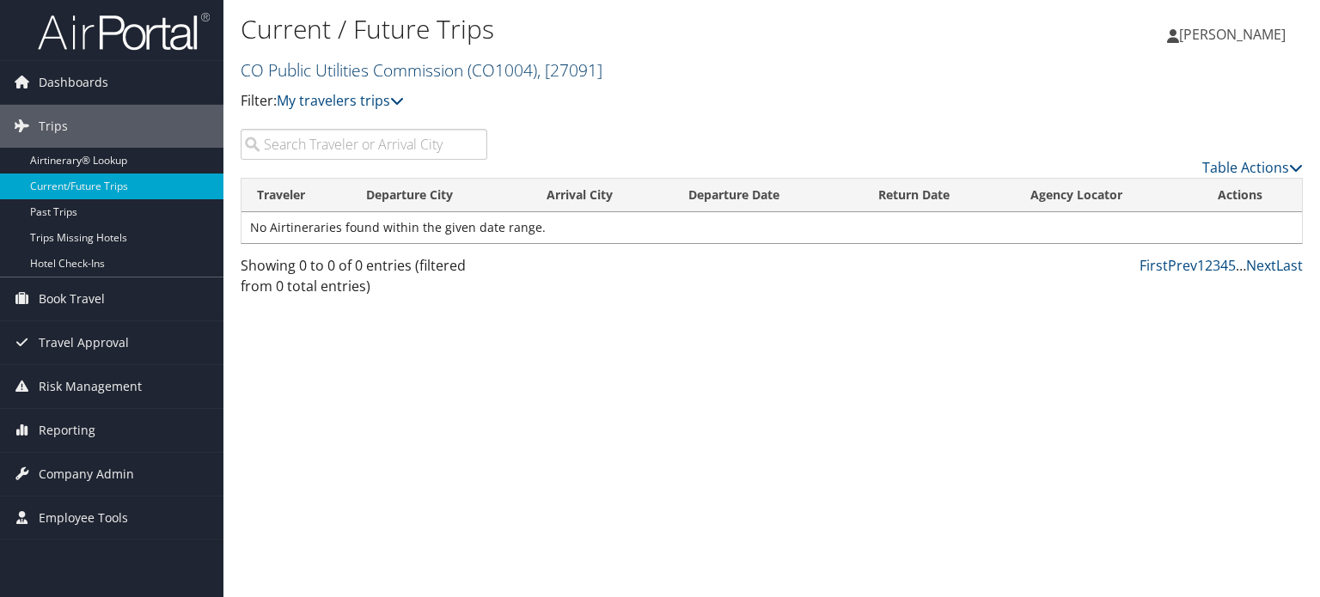
click at [461, 81] on link "CO Public Utilities Commission ( CO1004 ) , [ 27091 ]" at bounding box center [422, 69] width 362 height 23
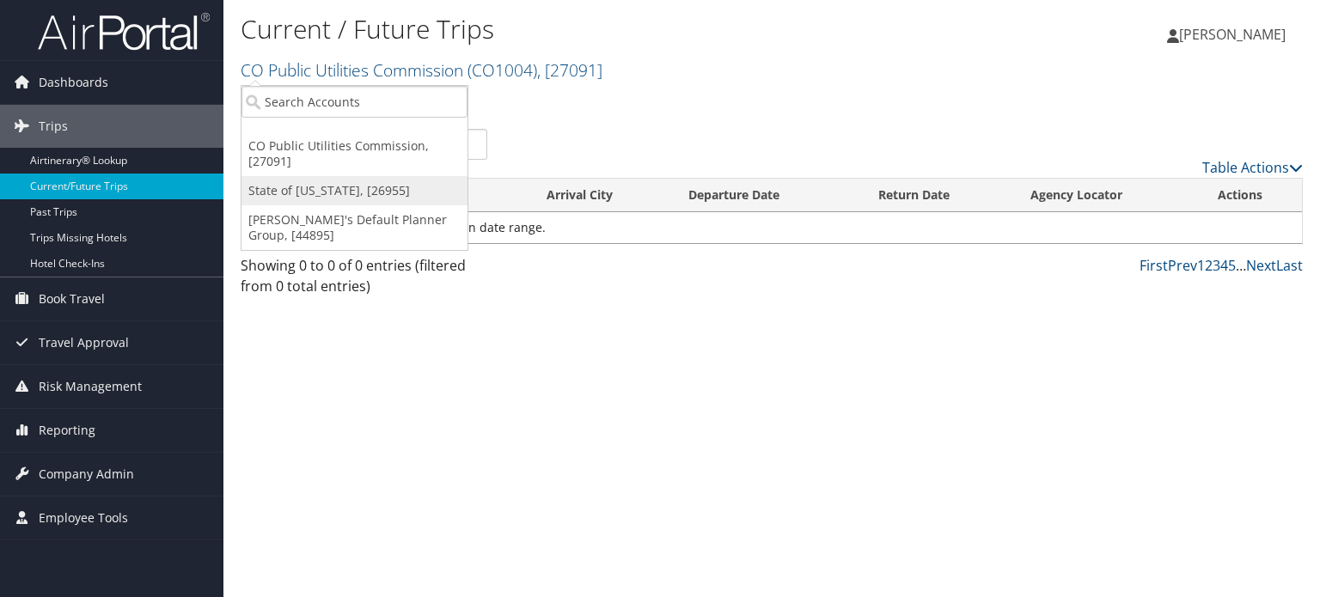
click at [359, 181] on link "State of [US_STATE], [26955]" at bounding box center [355, 190] width 226 height 29
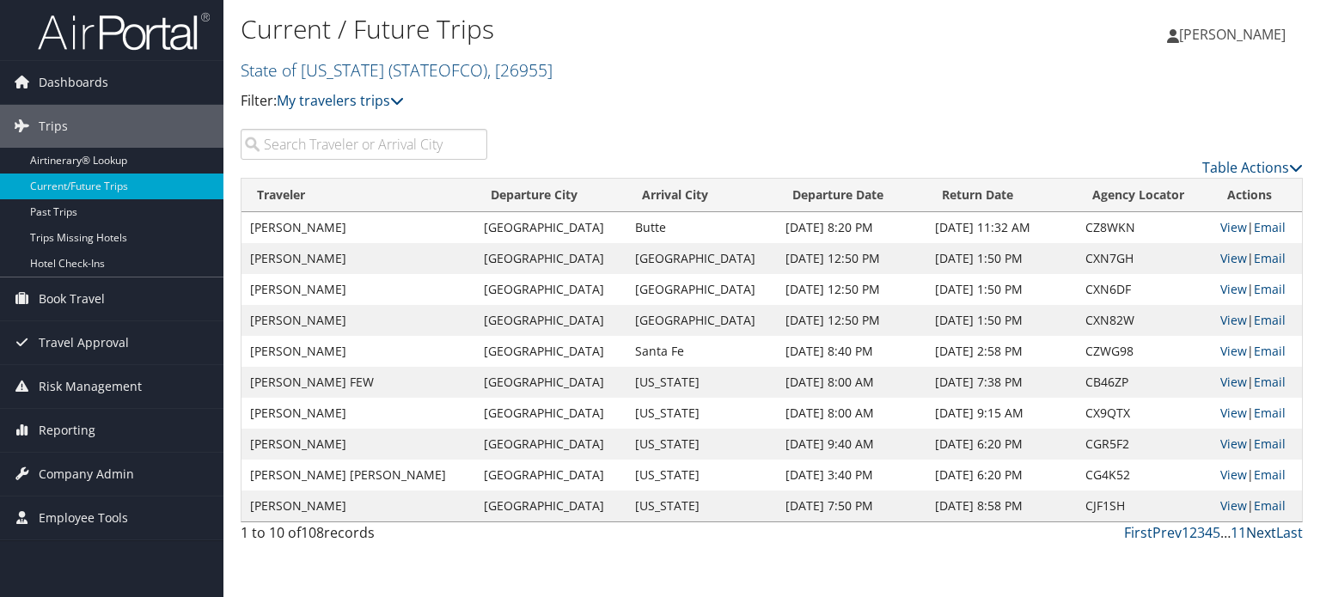
click at [1261, 530] on link "Next" at bounding box center [1261, 532] width 30 height 19
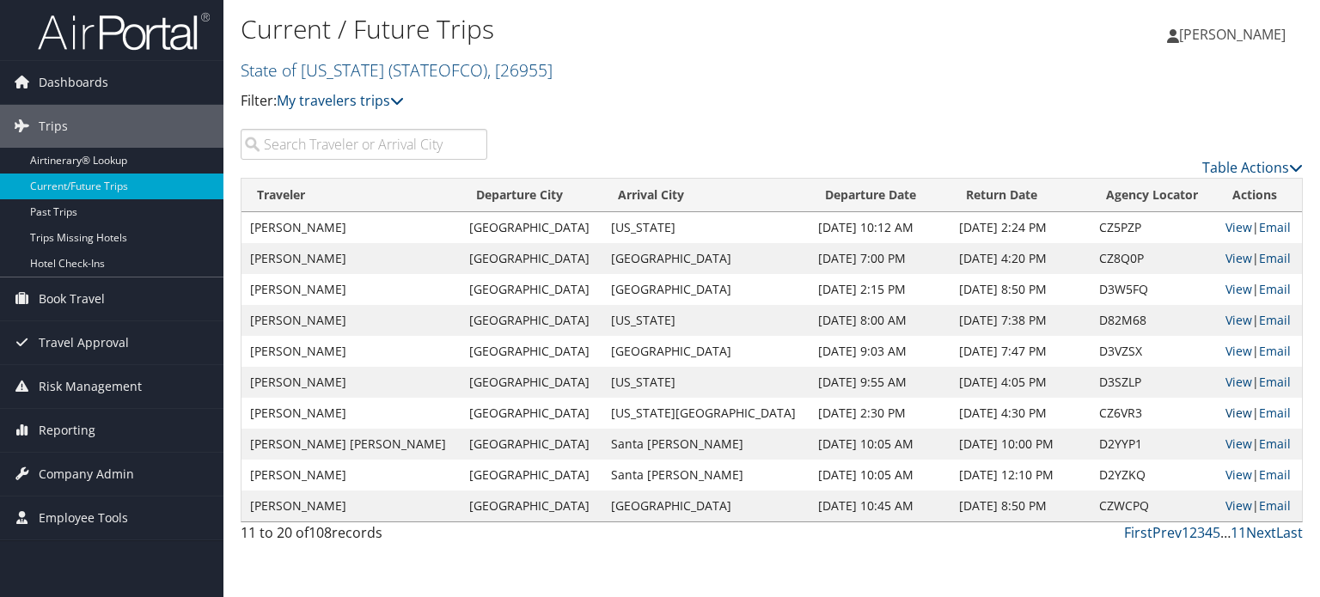
click at [1226, 413] on link "View" at bounding box center [1239, 413] width 27 height 16
click at [1263, 531] on link "Next" at bounding box center [1261, 532] width 30 height 19
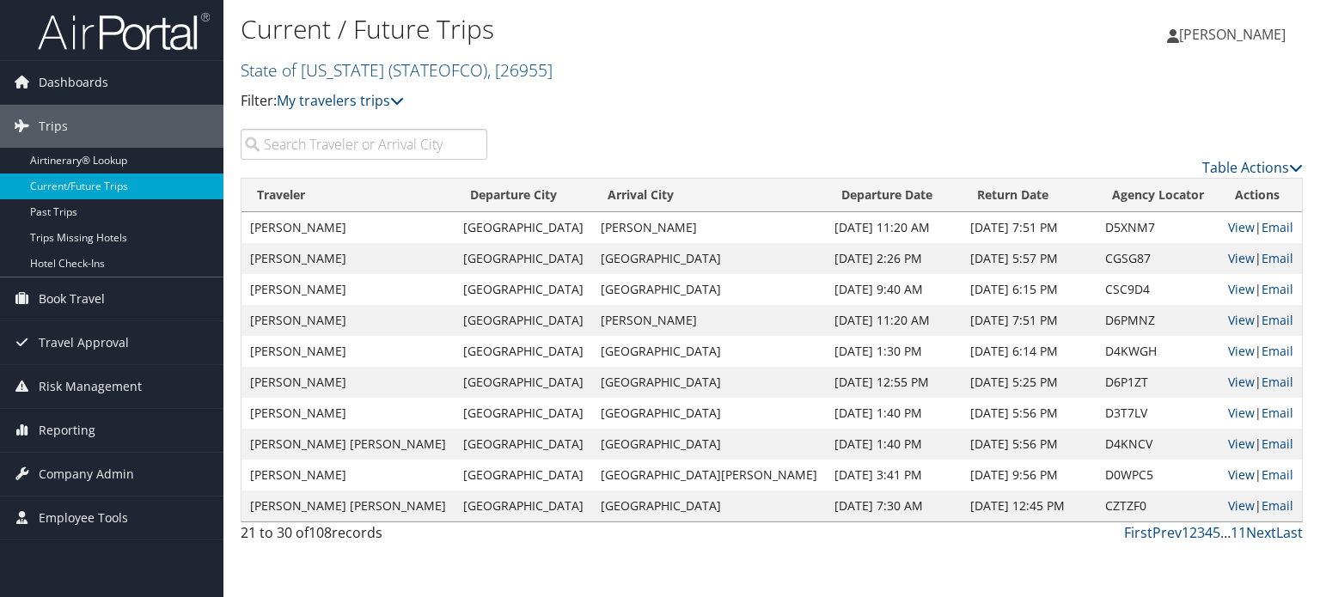
click at [1228, 473] on link "View" at bounding box center [1241, 475] width 27 height 16
click at [388, 148] on input "search" at bounding box center [364, 144] width 247 height 31
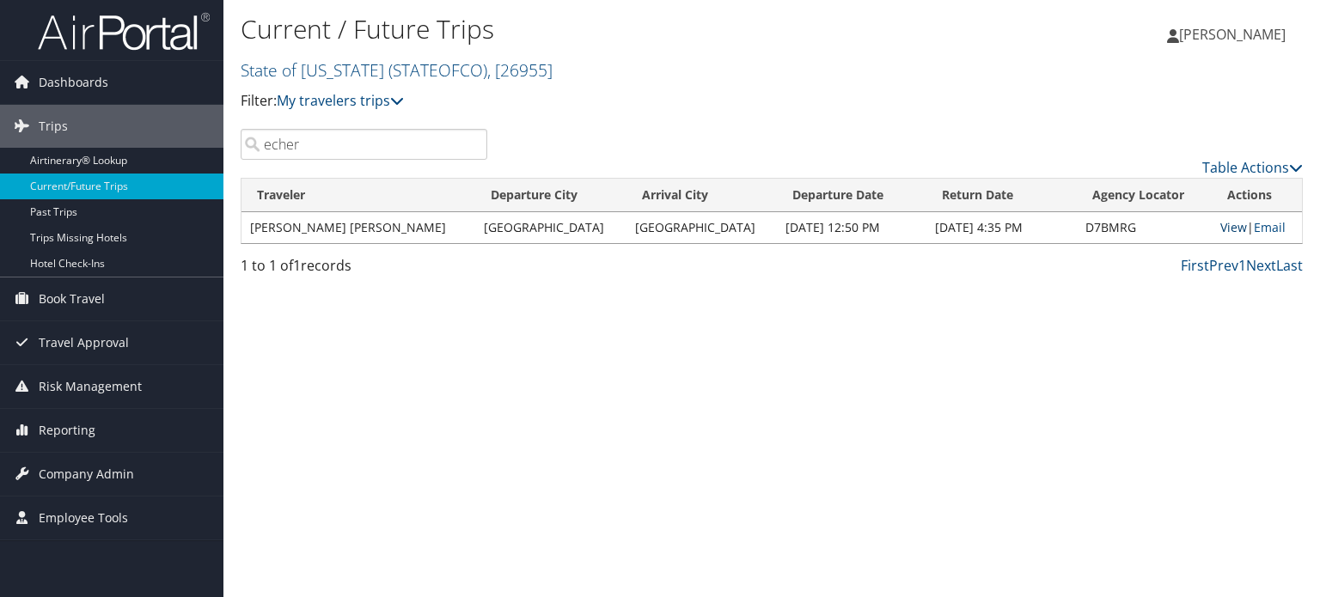
type input "echer"
click at [1221, 227] on link "View" at bounding box center [1233, 227] width 27 height 16
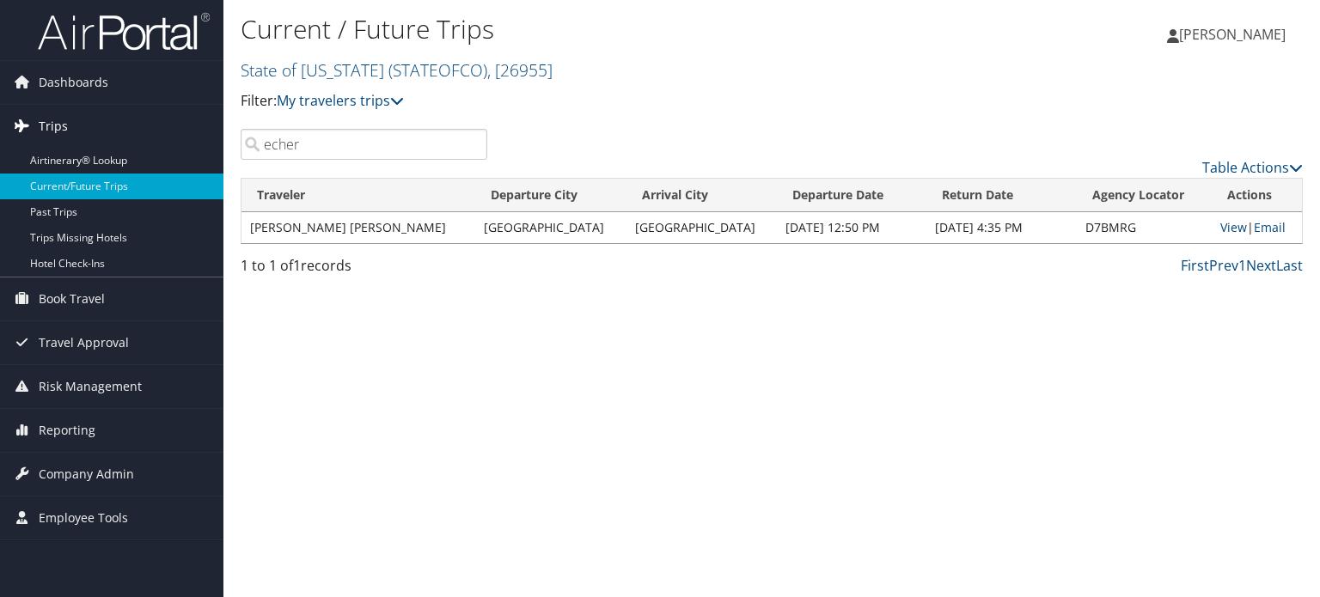
drag, startPoint x: 384, startPoint y: 142, endPoint x: 26, endPoint y: 128, distance: 358.7
click at [2, 141] on div "Dashboards AirPortal 360™ (Manager) My Travel Dashboard Trips Airtinerary® Look…" at bounding box center [660, 298] width 1320 height 597
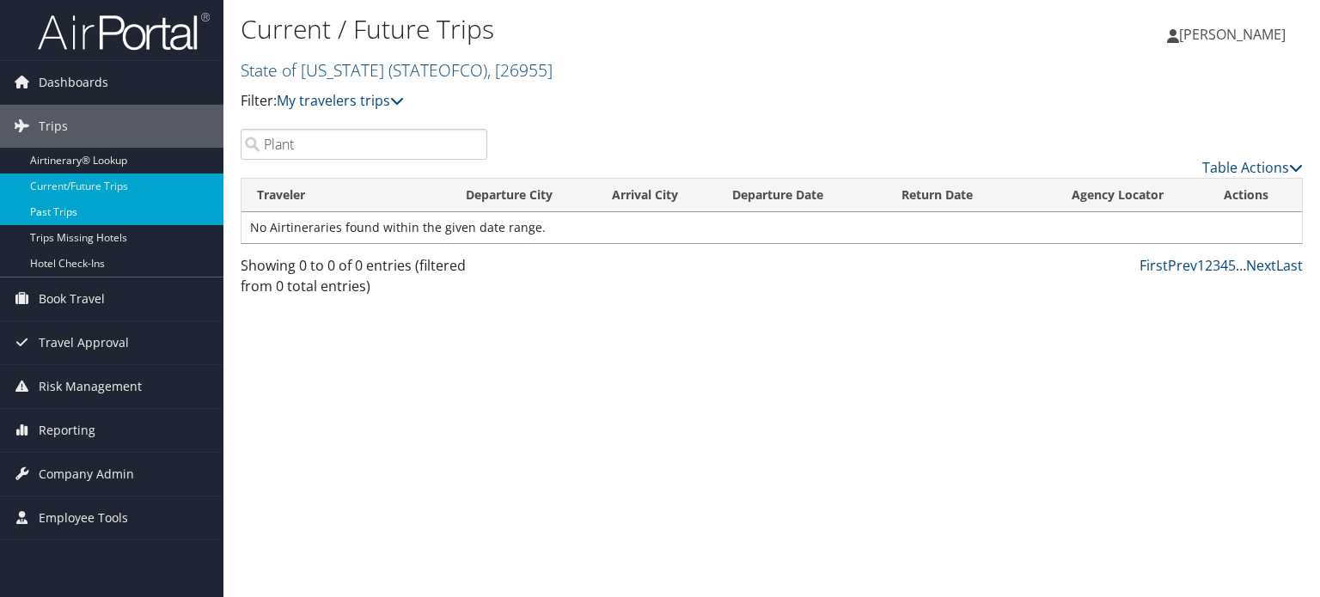
type input "Plant"
click at [60, 209] on link "Past Trips" at bounding box center [111, 212] width 223 height 26
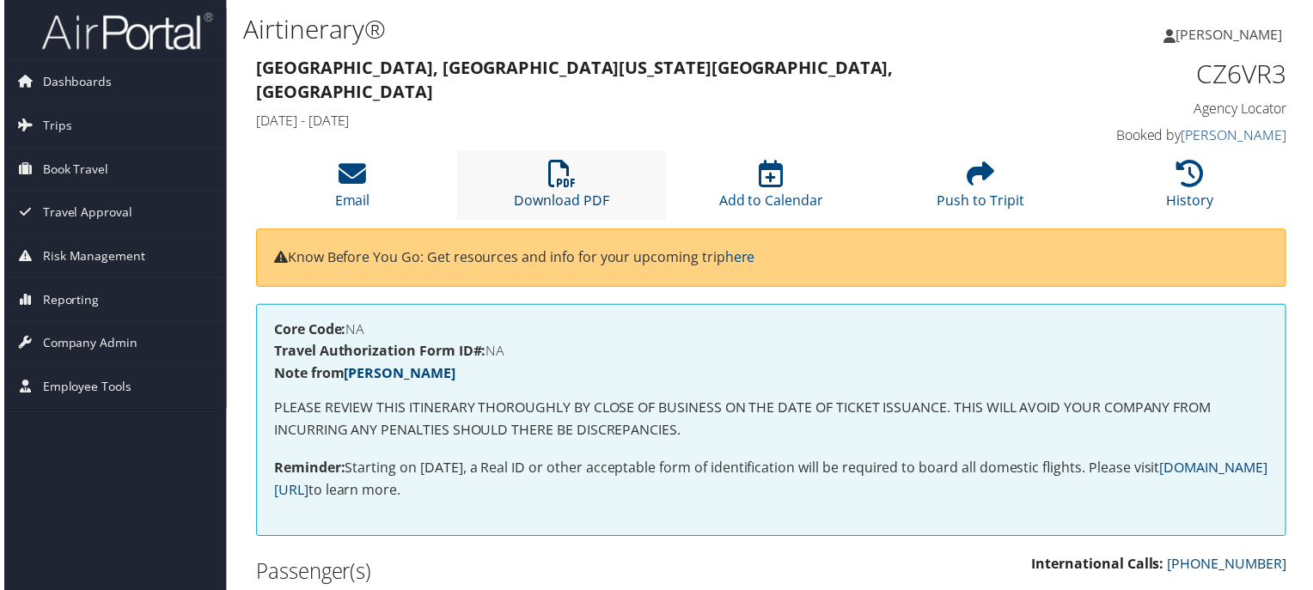
click at [564, 167] on icon at bounding box center [562, 175] width 28 height 28
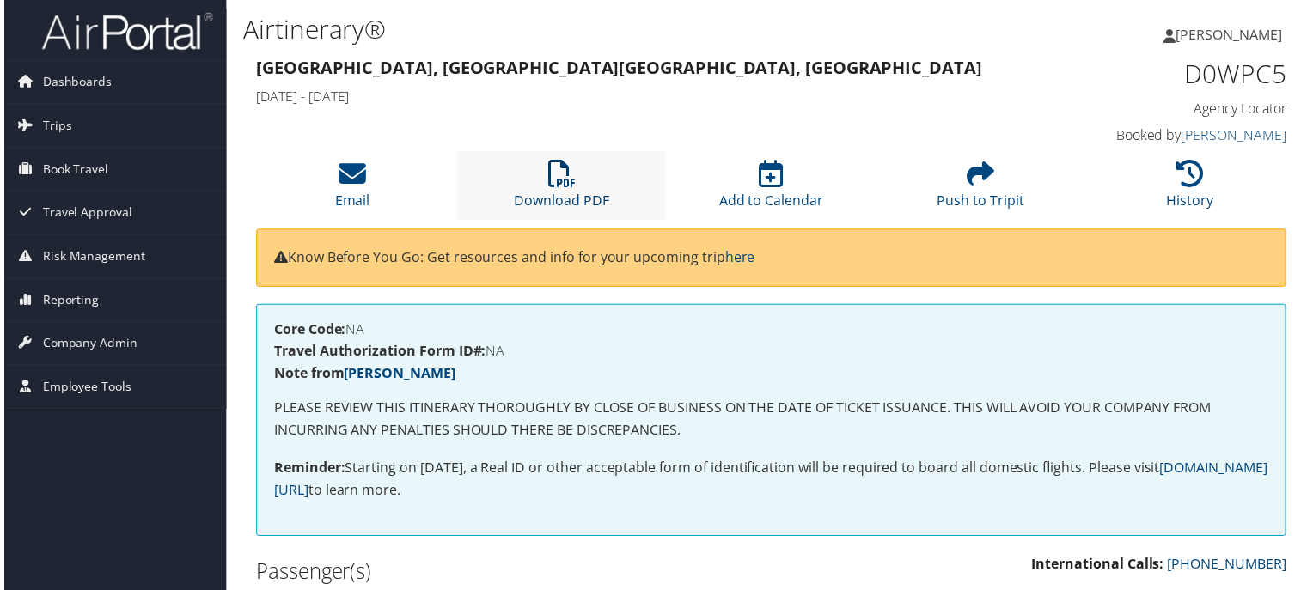
click at [550, 193] on link "Download PDF" at bounding box center [560, 190] width 95 height 41
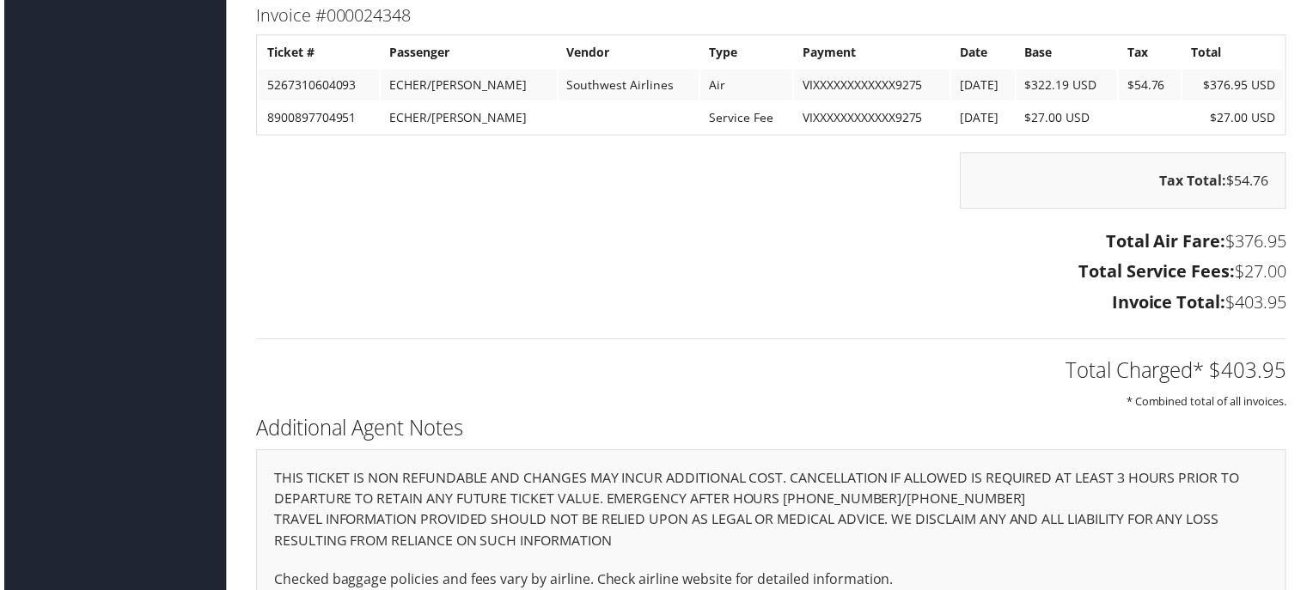
scroll to position [1461, 0]
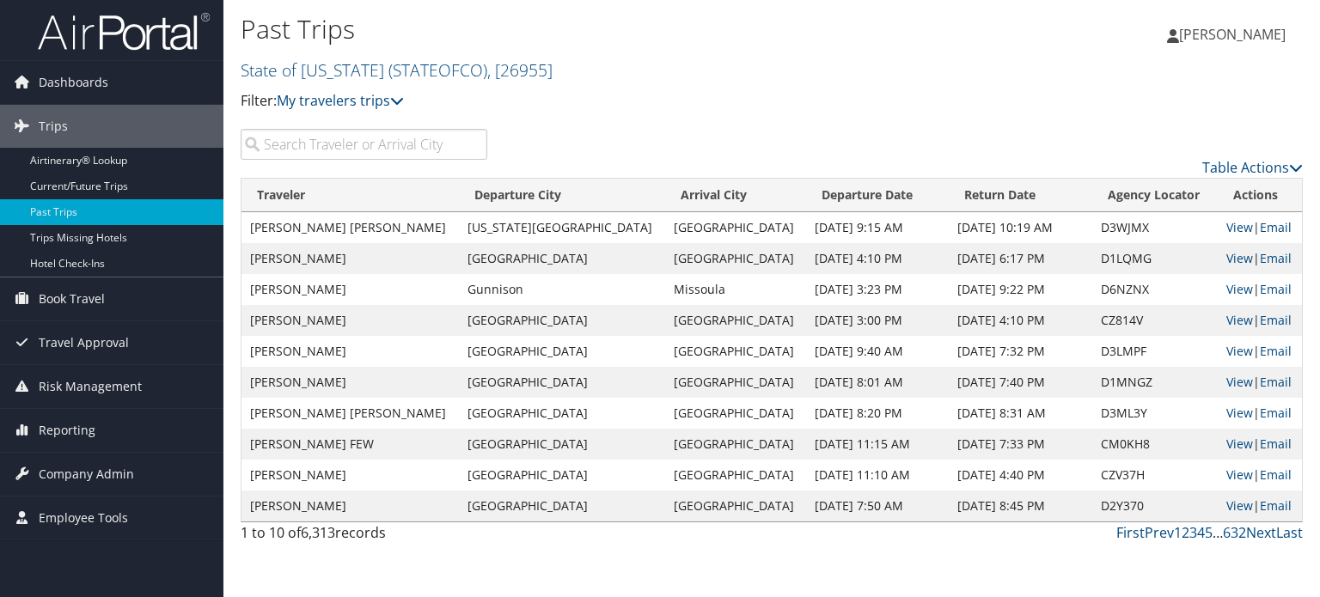
click at [319, 146] on input "search" at bounding box center [364, 144] width 247 height 31
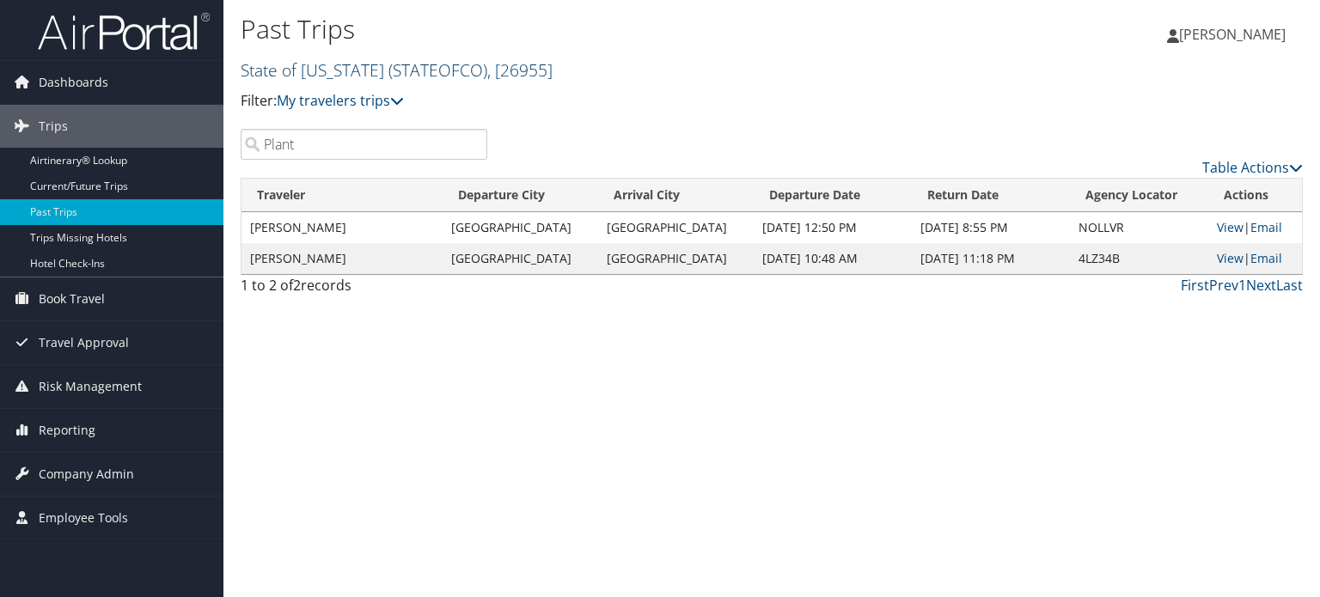
type input "Plant"
click at [356, 71] on link "State of Colorado ( STATEOFCO ) , [ 26955 ]" at bounding box center [397, 69] width 312 height 23
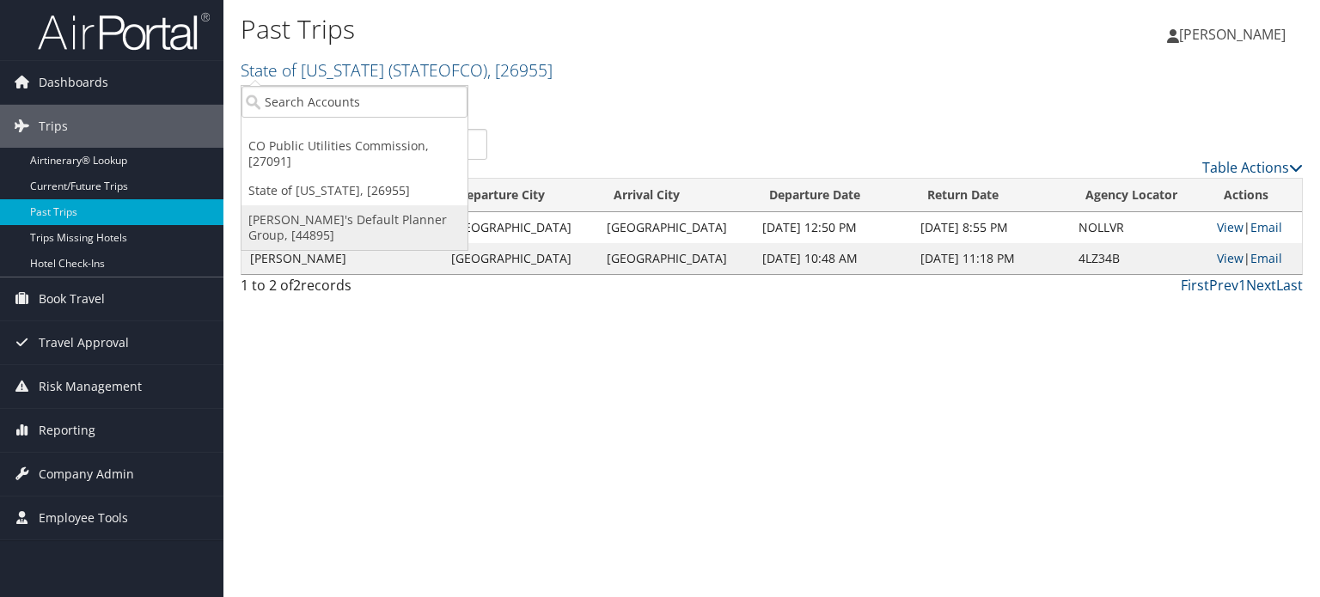
click at [353, 222] on link "[PERSON_NAME]'s Default Planner Group, [44895]" at bounding box center [355, 227] width 226 height 45
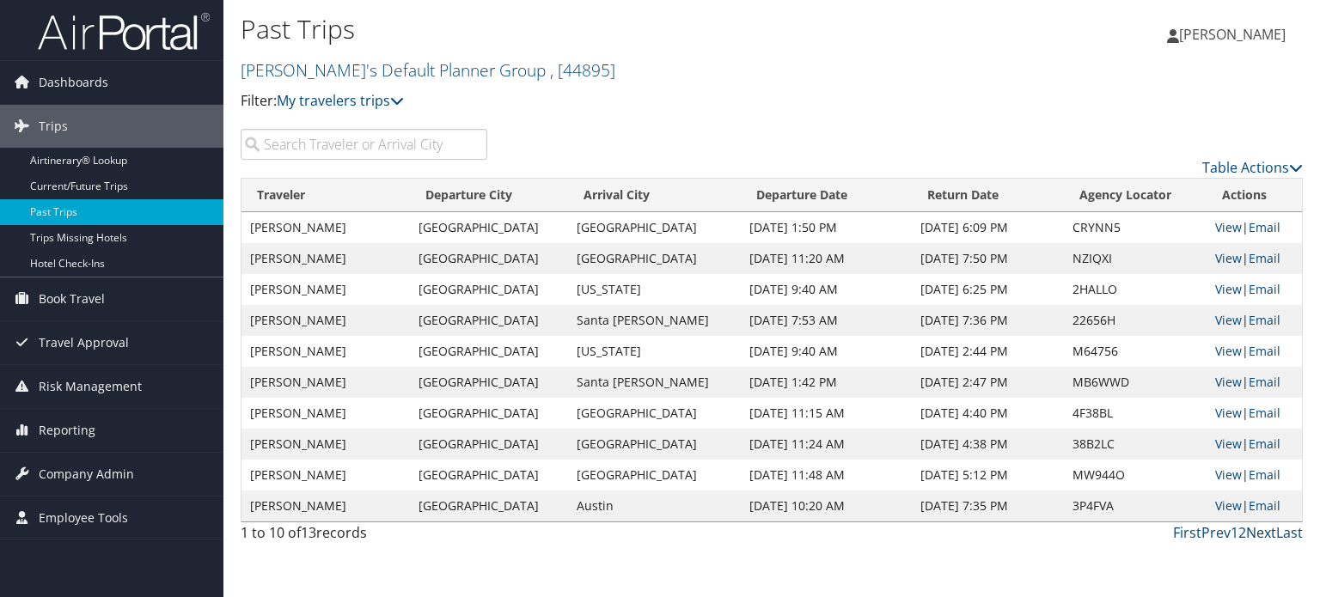
click at [1258, 533] on link "Next" at bounding box center [1261, 532] width 30 height 19
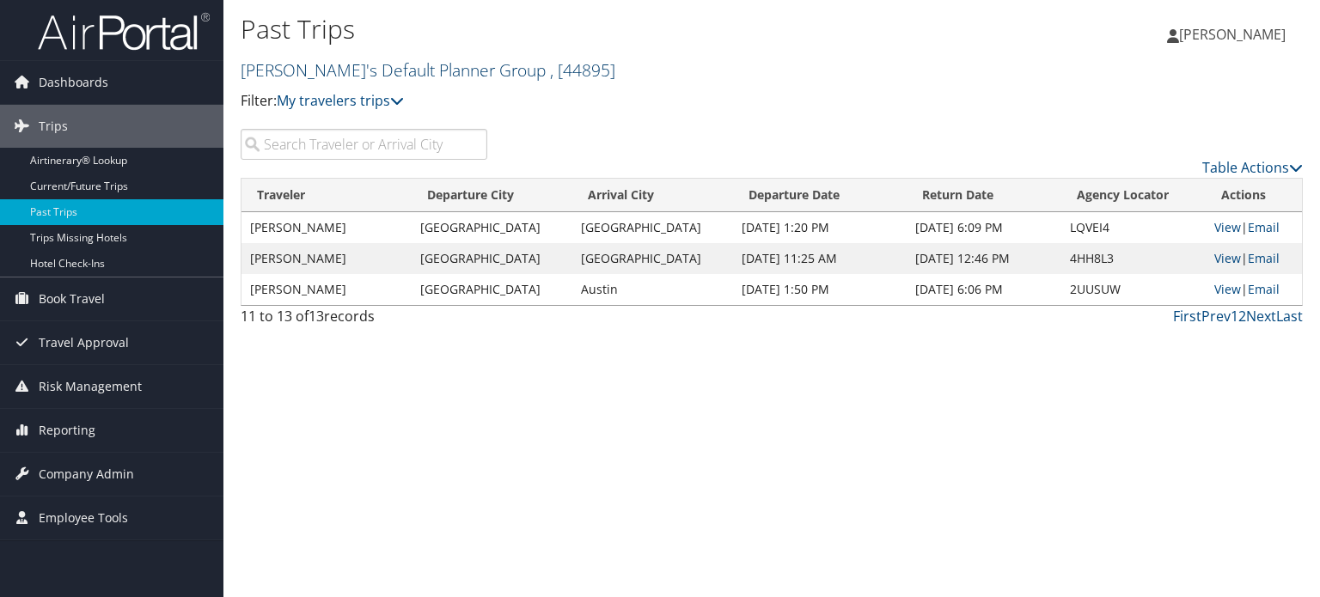
click at [400, 71] on link "[PERSON_NAME]'s Default Planner Group , [ 44895 ]" at bounding box center [428, 69] width 375 height 23
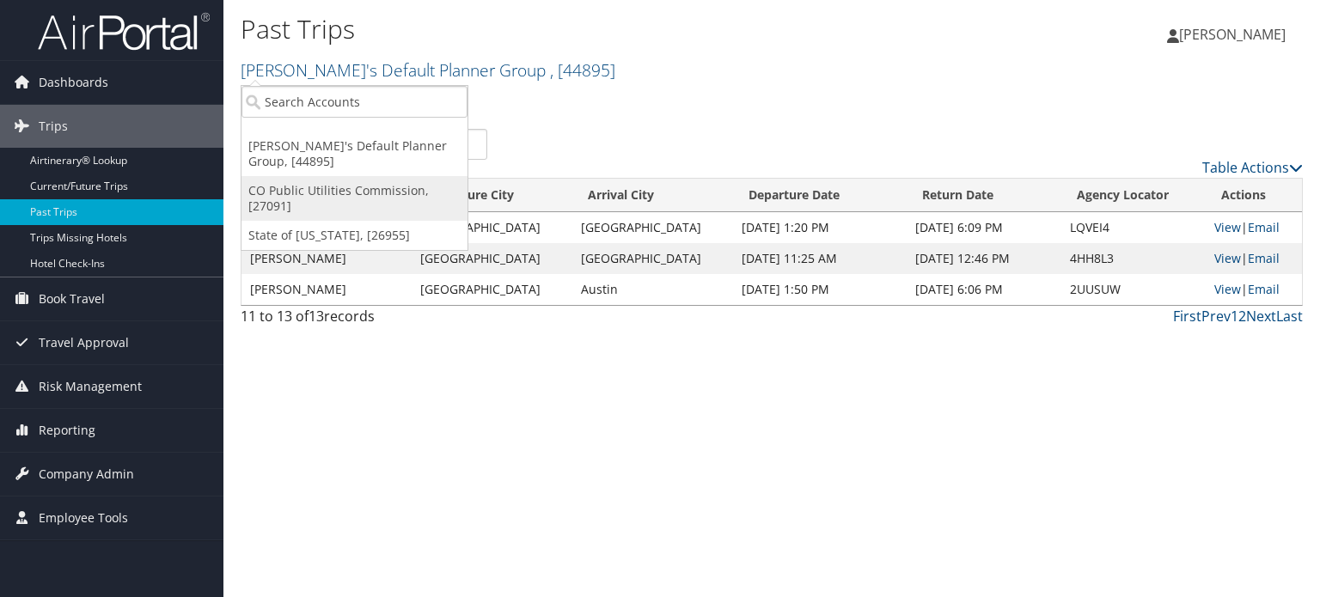
click at [376, 197] on link "CO Public Utilities Commission, [27091]" at bounding box center [355, 198] width 226 height 45
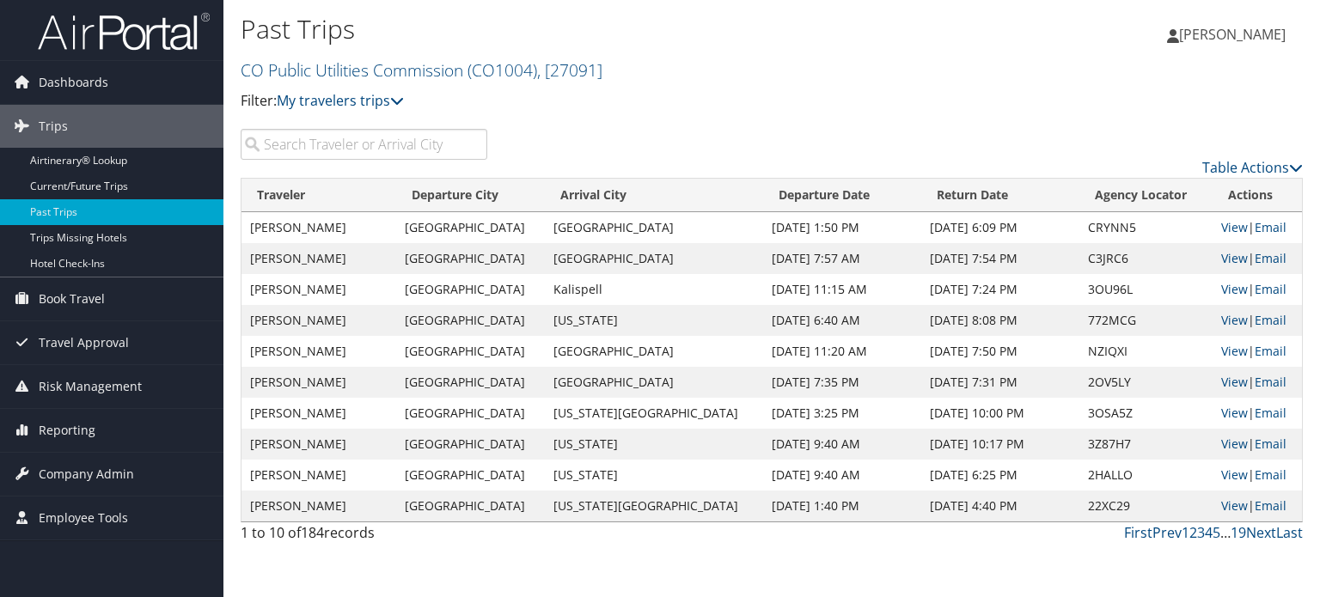
drag, startPoint x: 619, startPoint y: 68, endPoint x: 230, endPoint y: 76, distance: 388.6
click at [230, 76] on div "Past Trips CO Public Utilities Commission ( CO1004 ) , [ 27091 ] Jennifer's Def…" at bounding box center [771, 64] width 1097 height 129
copy link "CO Public Utilities Commission ( CO1004 ) , [ 27091 ]"
click at [383, 70] on link "CO Public Utilities Commission ( CO1004 ) , [ 27091 ]" at bounding box center [422, 69] width 362 height 23
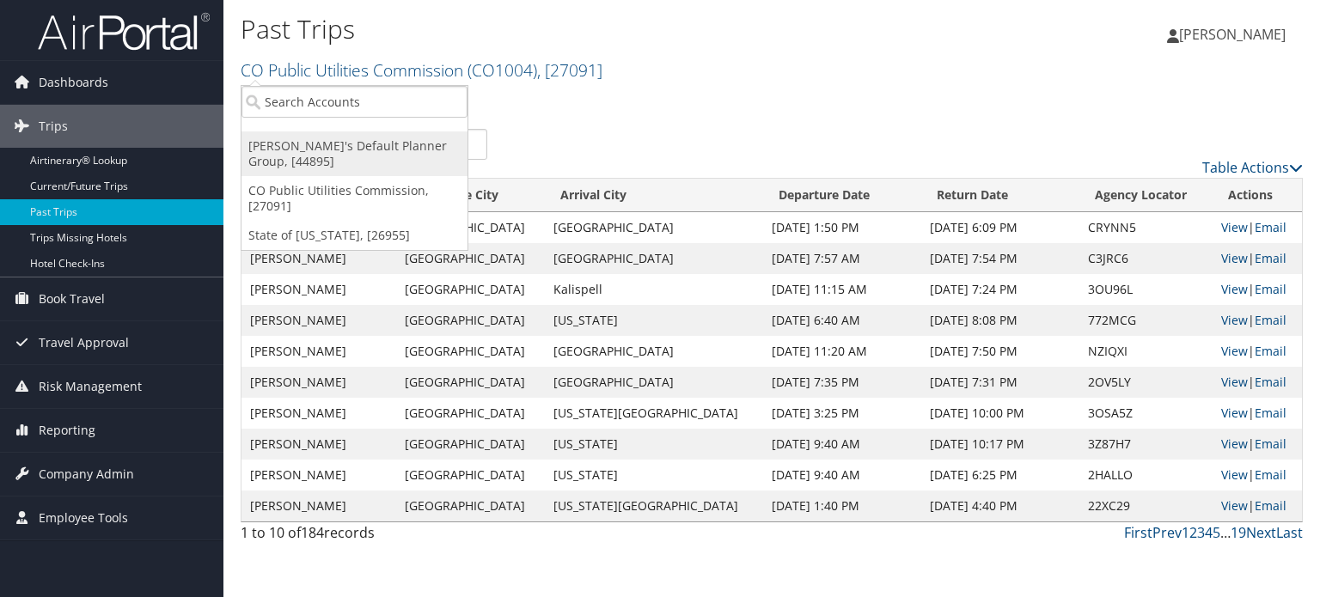
click at [340, 147] on link "[PERSON_NAME]'s Default Planner Group, [44895]" at bounding box center [355, 154] width 226 height 45
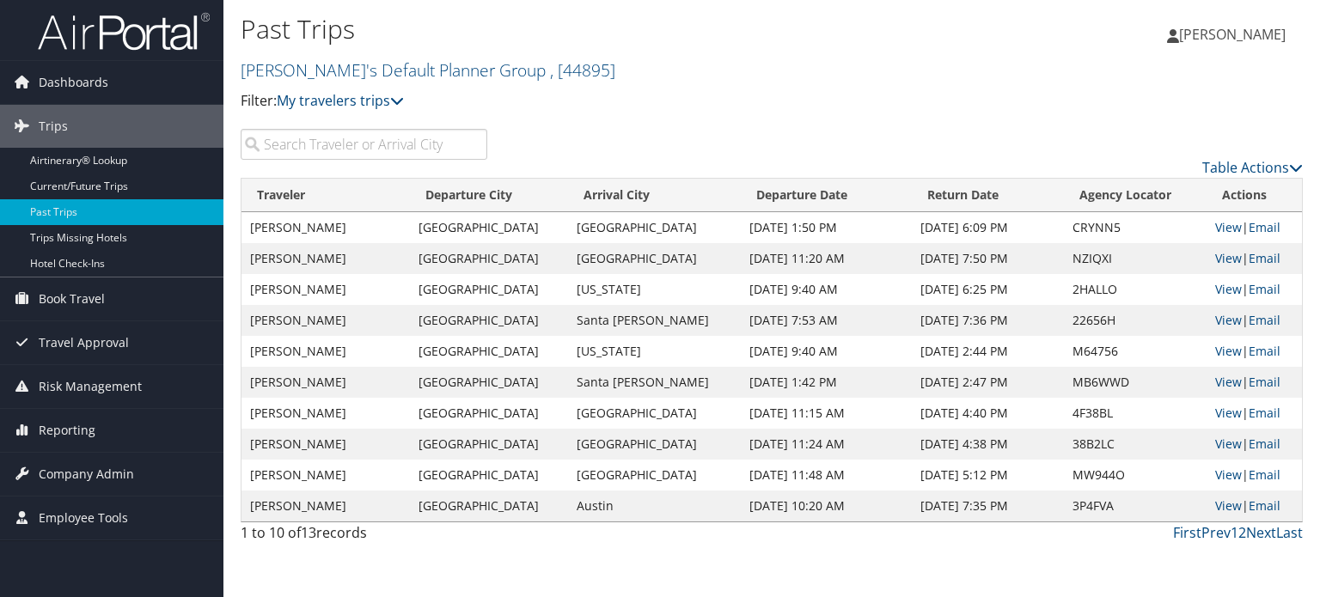
drag, startPoint x: 559, startPoint y: 71, endPoint x: 238, endPoint y: 80, distance: 320.7
click at [238, 80] on div "Past Trips Jennifer's Default Planner Group , [ 44895 ] Jennifer's Default Plan…" at bounding box center [771, 64] width 1097 height 129
copy link "Jennifer's Default Planner Group , [ 44895 ]"
click at [610, 136] on div "Table Actions" at bounding box center [908, 153] width 817 height 49
click at [403, 73] on link "Jennifer's Default Planner Group , [ 44895 ]" at bounding box center [428, 69] width 375 height 23
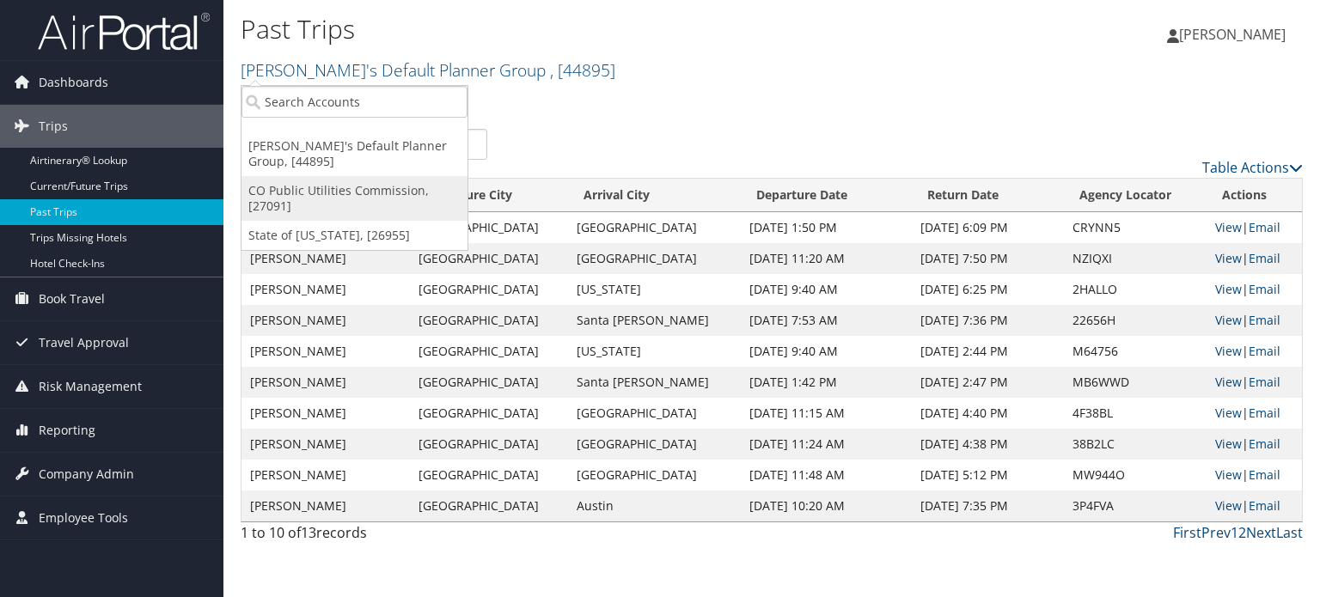
click at [360, 199] on link "CO Public Utilities Commission, [27091]" at bounding box center [355, 198] width 226 height 45
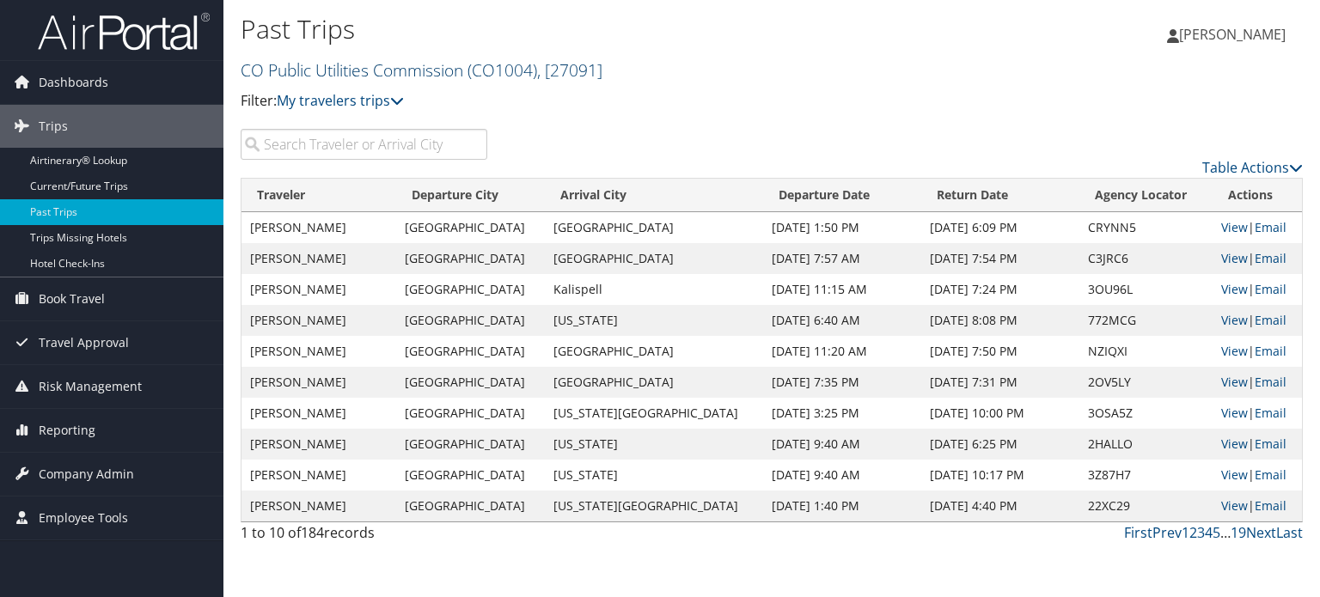
drag, startPoint x: 621, startPoint y: 69, endPoint x: 307, endPoint y: 71, distance: 314.6
click at [253, 71] on h2 "CO Public Utilities Commission ( CO1004 ) , [ 27091 ]" at bounding box center [595, 68] width 708 height 29
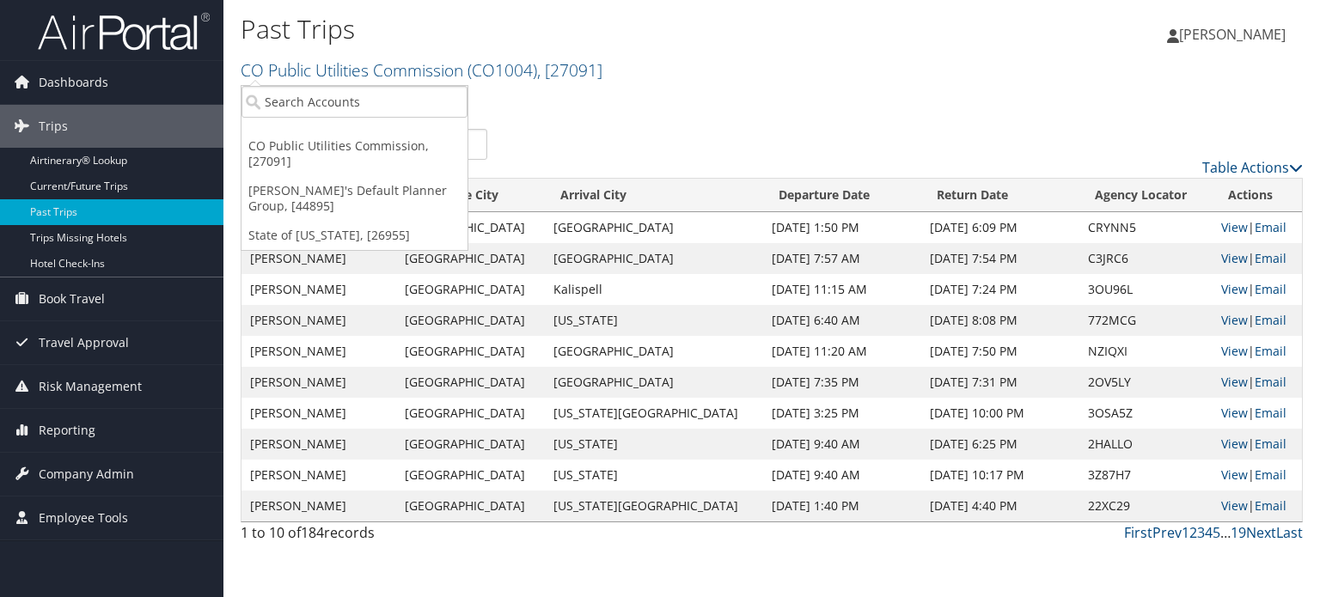
click at [682, 70] on h2 "CO Public Utilities Commission ( CO1004 ) , [ 27091 ]" at bounding box center [595, 68] width 708 height 29
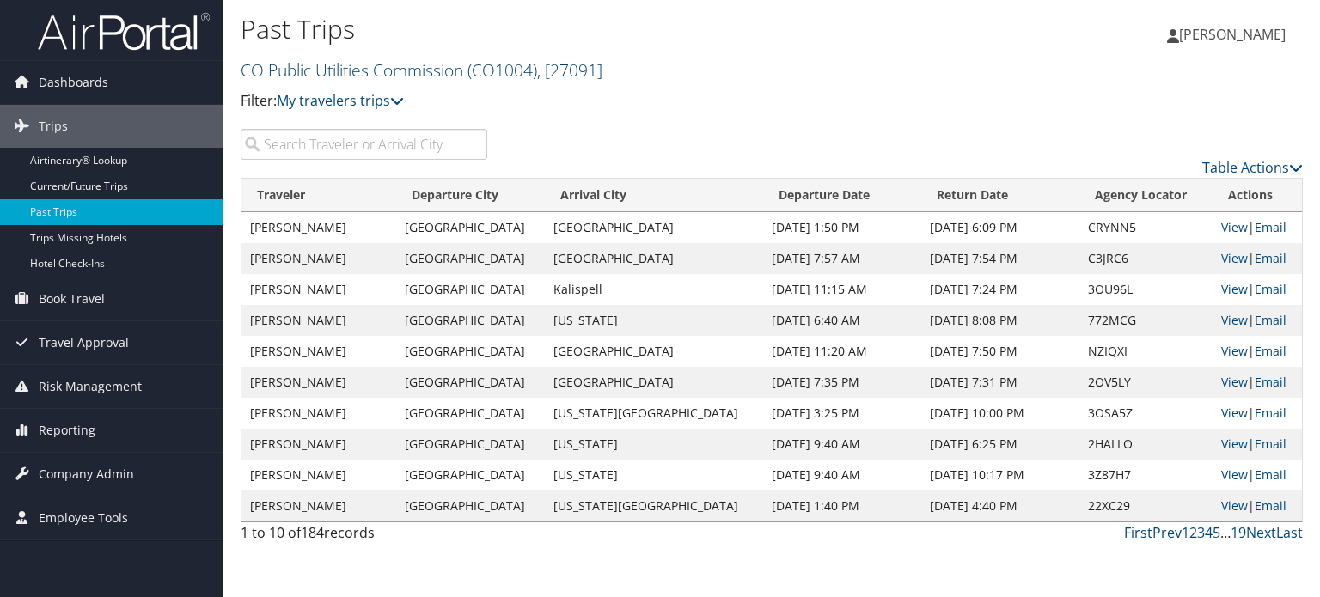
click at [388, 66] on link "CO Public Utilities Commission ( CO1004 ) , [ 27091 ]" at bounding box center [422, 69] width 362 height 23
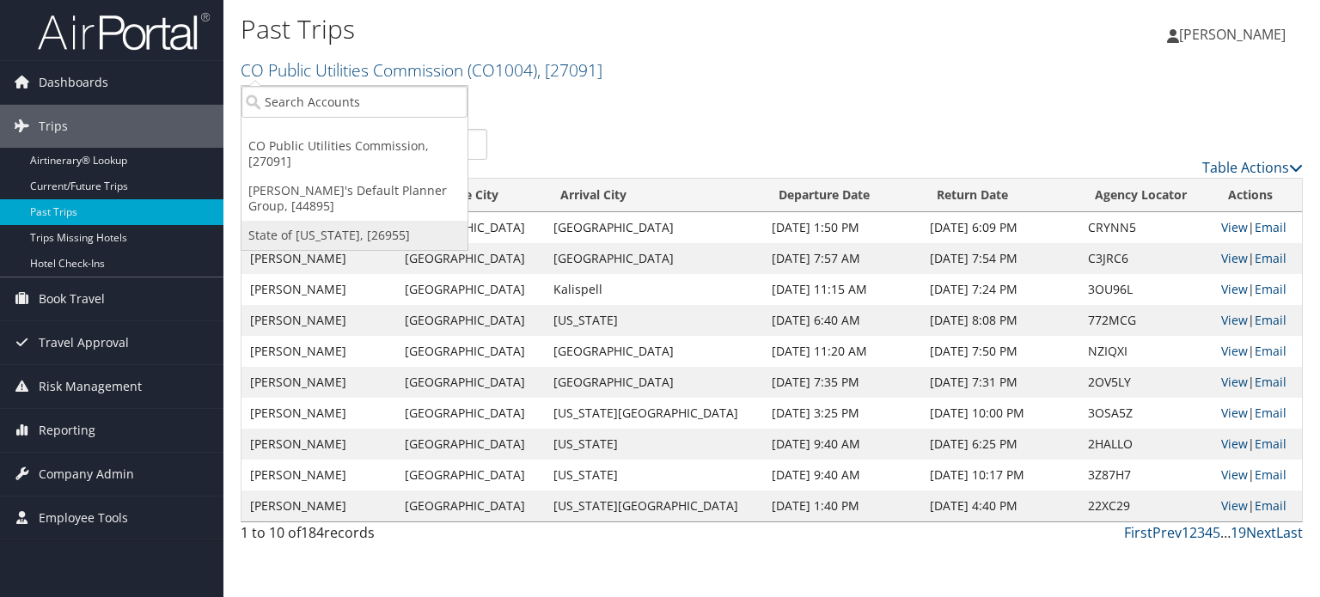
click at [340, 229] on link "State of [US_STATE], [26955]" at bounding box center [355, 235] width 226 height 29
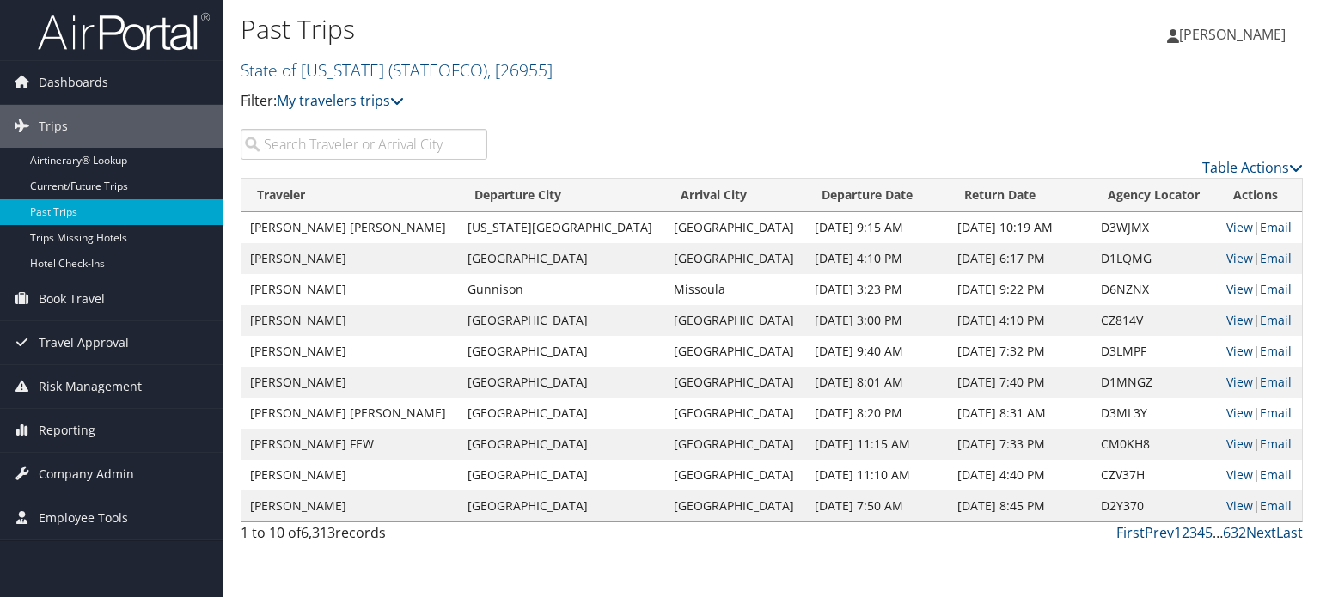
drag, startPoint x: 548, startPoint y: 73, endPoint x: 236, endPoint y: 74, distance: 312.9
click at [236, 74] on div "Past Trips State of [US_STATE] ( STATEOFCO ) , [ 26955 ] CO Public Utilities Co…" at bounding box center [771, 64] width 1097 height 129
copy link "State of [US_STATE] ( STATEOFCO ) , [ 26955 ]"
click at [701, 116] on div "Past Trips State of [US_STATE] ( STATEOFCO ) , [ 26955 ] CO Public Utilities Co…" at bounding box center [595, 69] width 708 height 120
click at [388, 144] on input "search" at bounding box center [364, 144] width 247 height 31
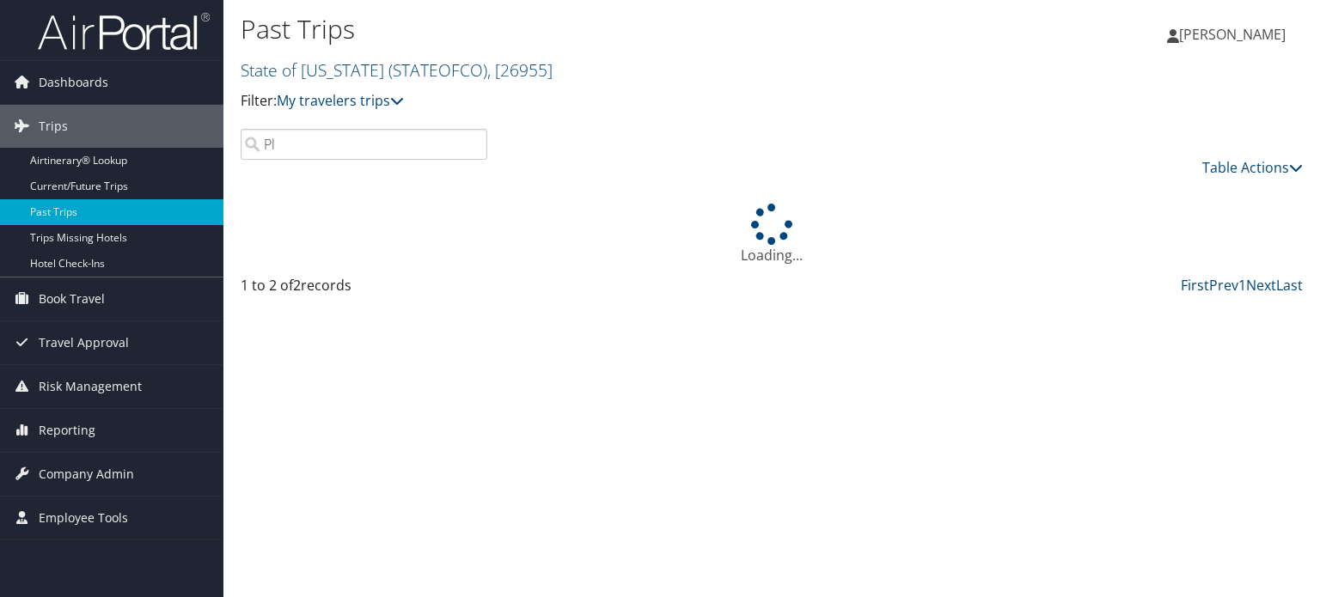
type input "P"
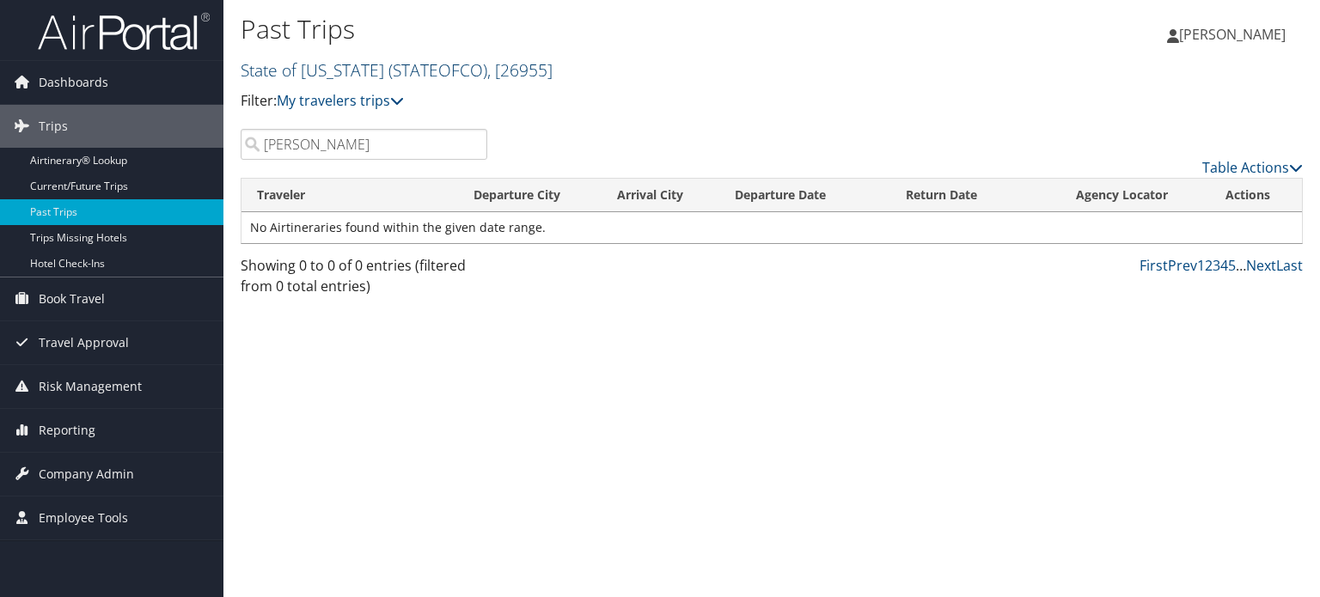
type input "[PERSON_NAME]"
click at [388, 70] on span "( STATEOFCO )" at bounding box center [437, 69] width 99 height 23
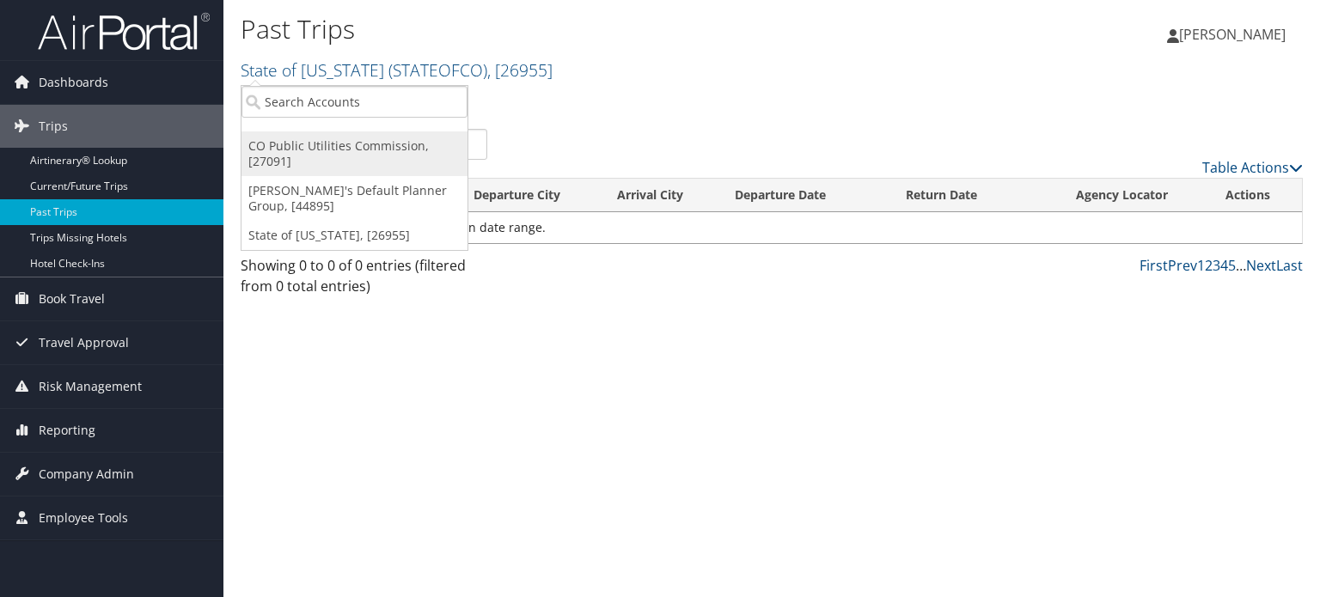
click at [351, 154] on link "CO Public Utilities Commission, [27091]" at bounding box center [355, 154] width 226 height 45
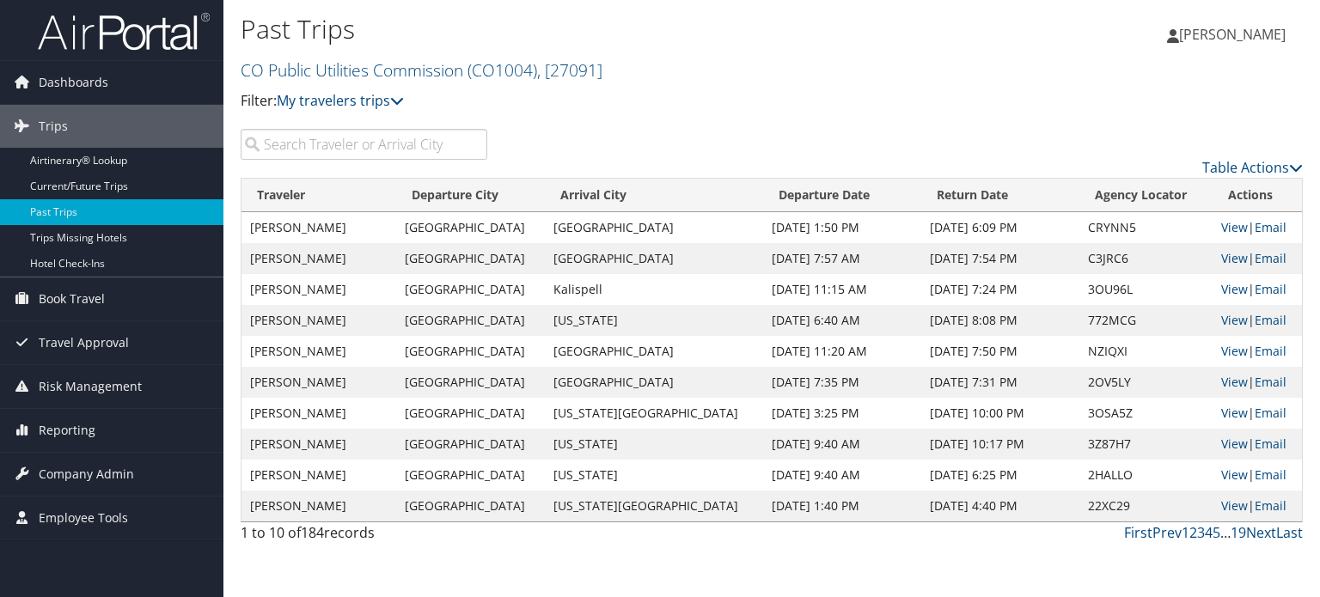
click at [352, 152] on input "search" at bounding box center [364, 144] width 247 height 31
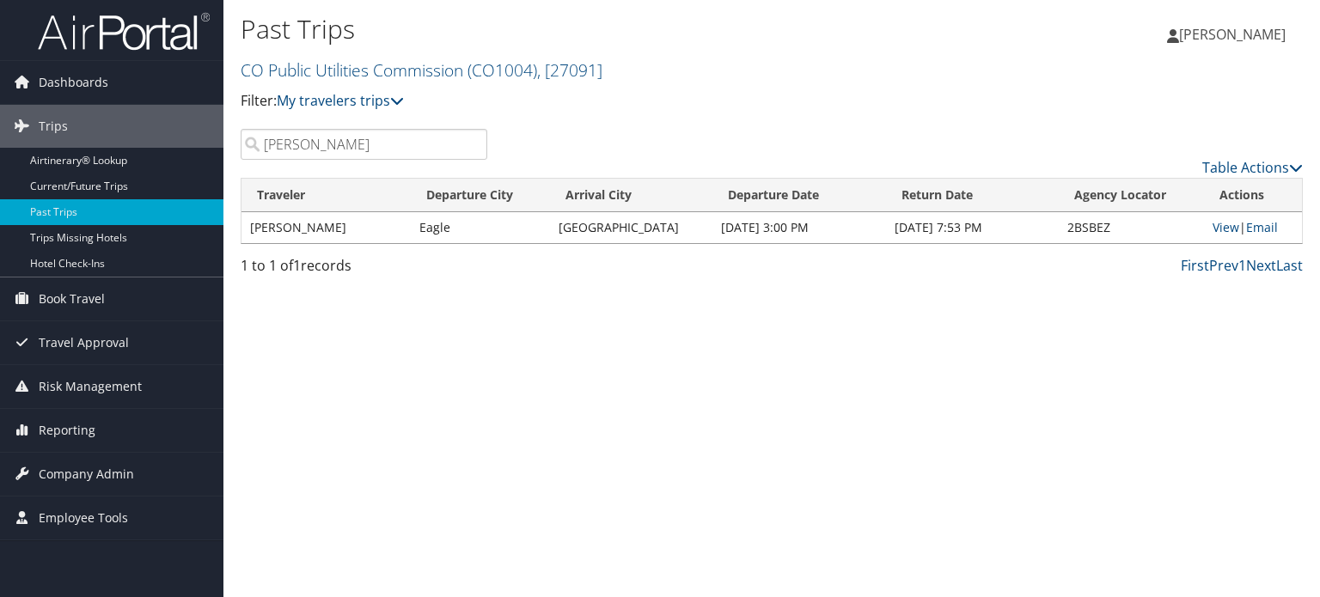
type input "[PERSON_NAME]"
click at [800, 94] on p "Filter: My travelers trips" at bounding box center [595, 101] width 708 height 22
